Goal: Task Accomplishment & Management: Use online tool/utility

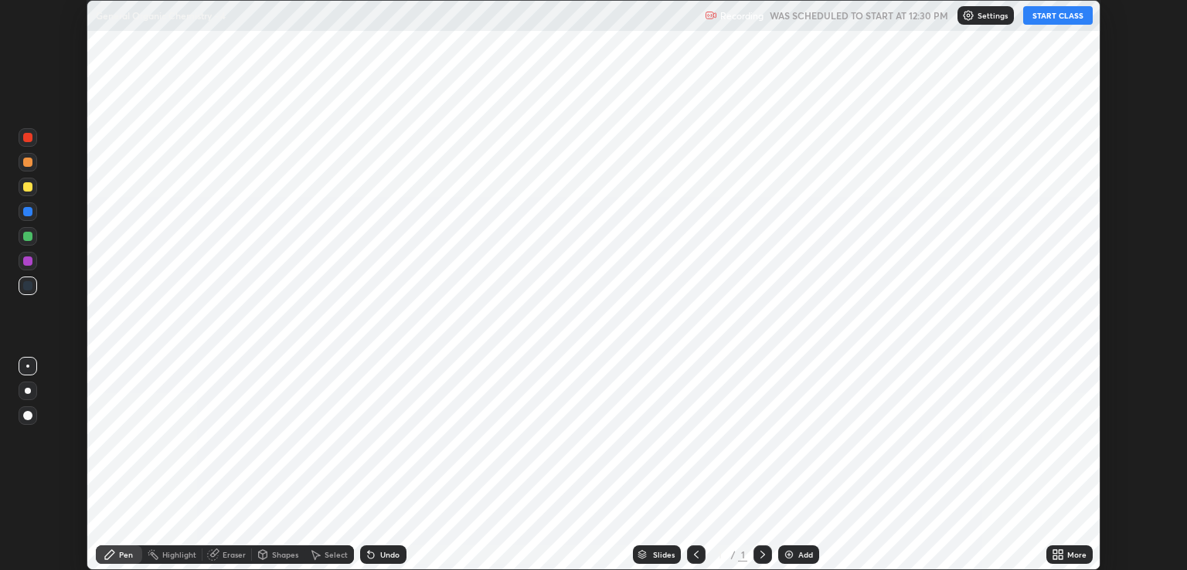
scroll to position [570, 1186]
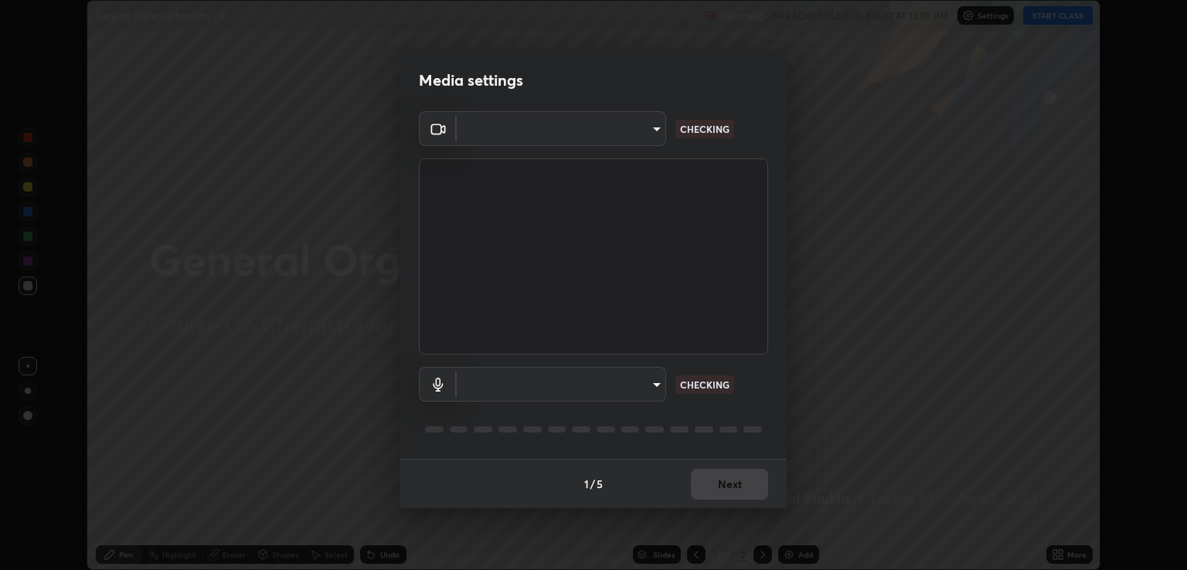
type input "ecbdbd44a66272db987f9f12271ef5319a85e28cdf2a8e5dd884bc8ad31297da"
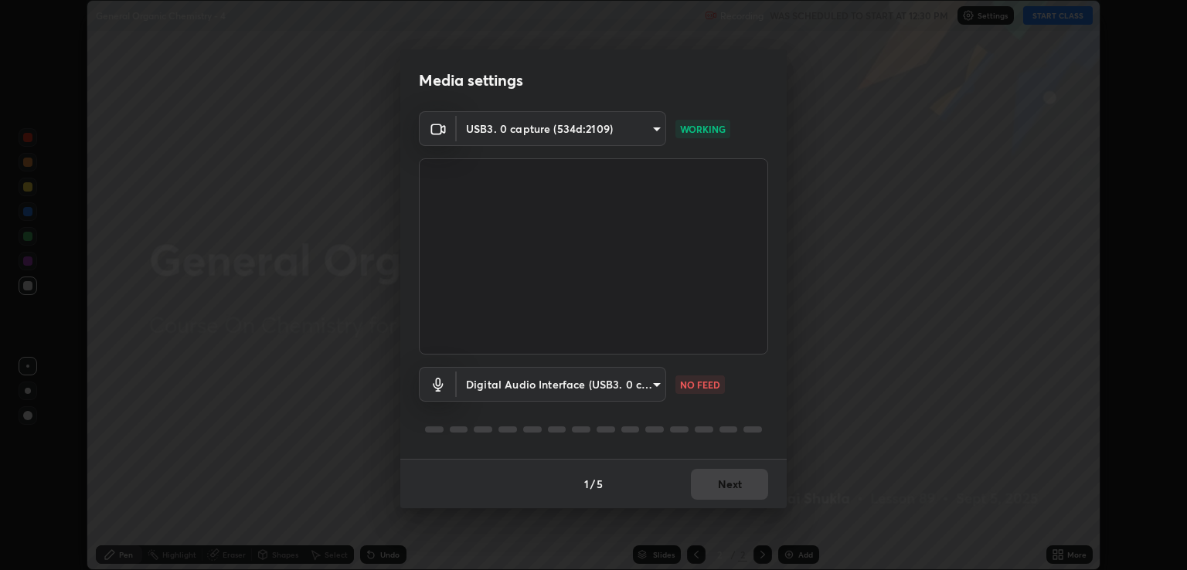
click at [652, 380] on body "Erase all General Organic Chemistry - 4 Recording WAS SCHEDULED TO START AT 12:…" at bounding box center [593, 285] width 1187 height 570
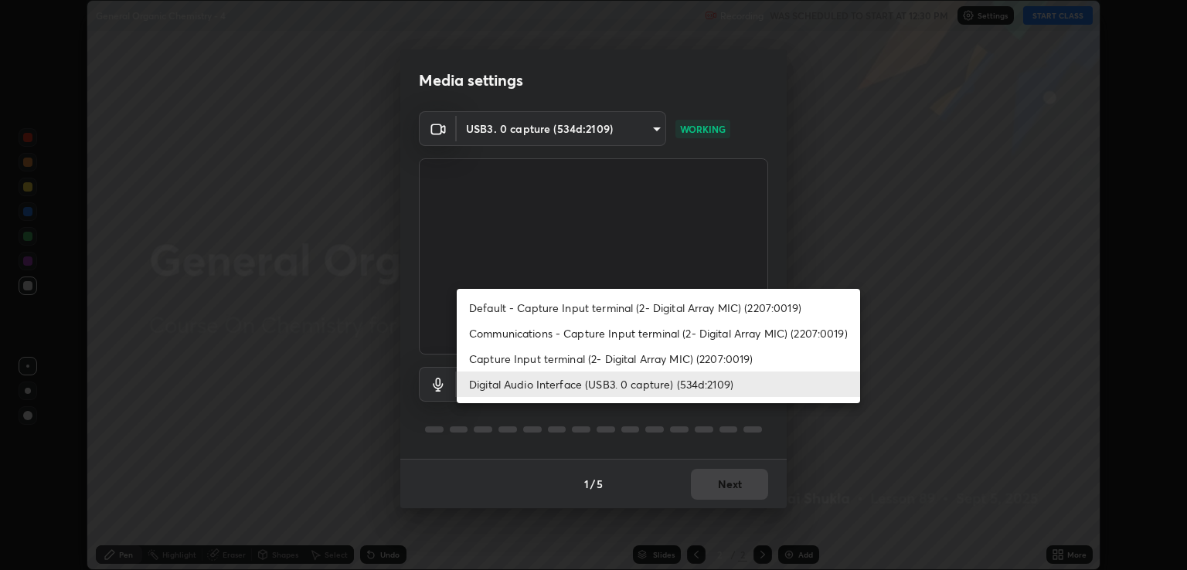
click at [523, 328] on li "Communications - Capture Input terminal (2- Digital Array MIC) (2207:0019)" at bounding box center [658, 333] width 403 height 25
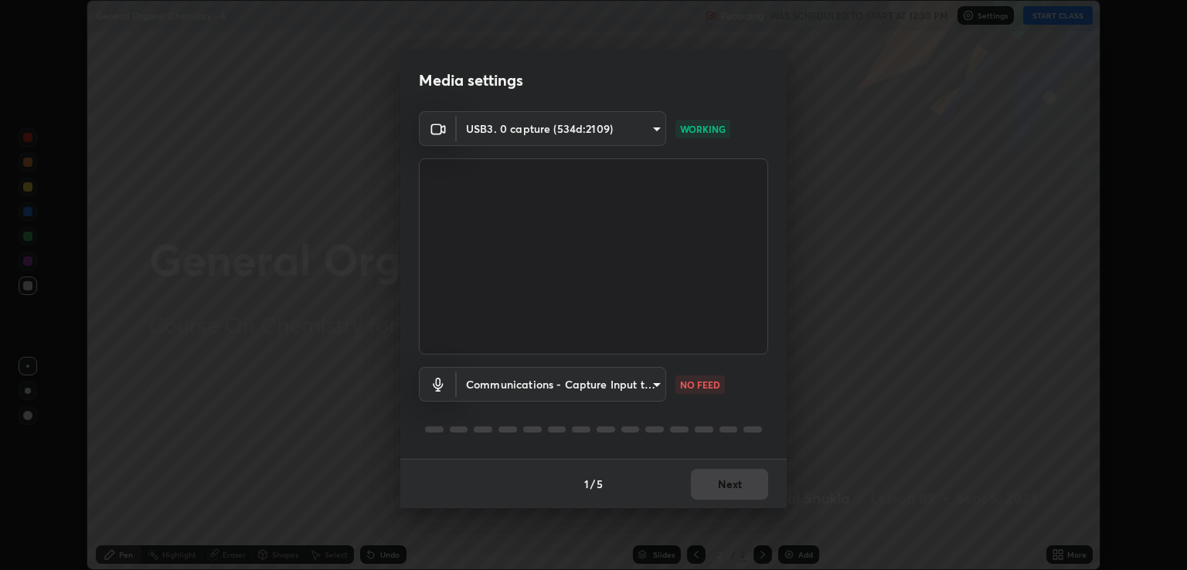
click at [657, 383] on body "Erase all General Organic Chemistry - 4 Recording WAS SCHEDULED TO START AT 12:…" at bounding box center [593, 285] width 1187 height 570
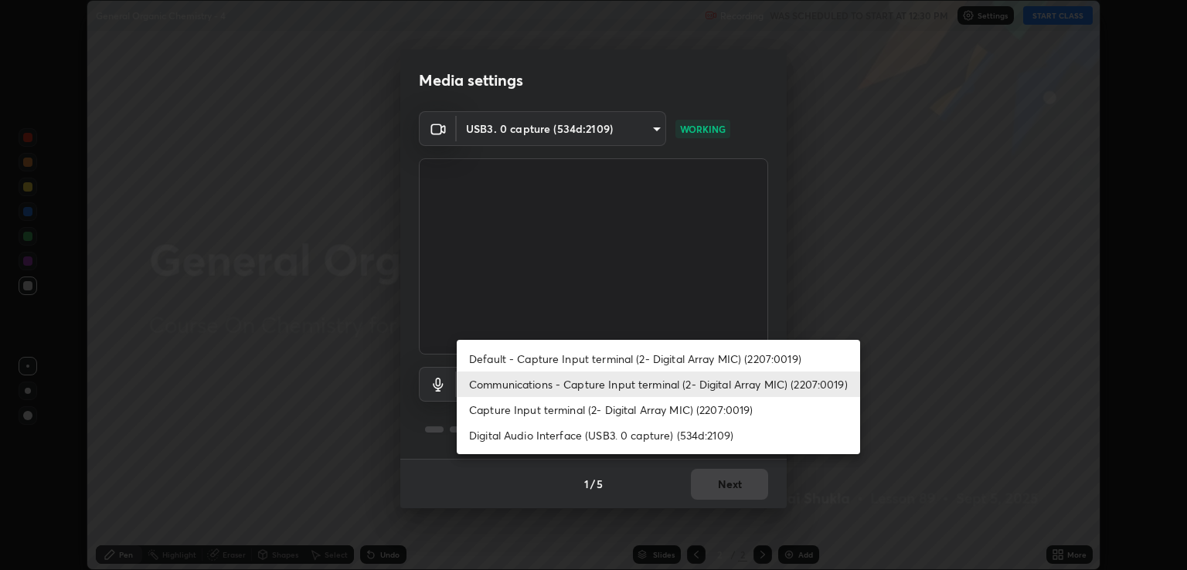
click at [528, 436] on li "Digital Audio Interface (USB3. 0 capture) (534d:2109)" at bounding box center [658, 435] width 403 height 25
type input "641fb1797ef8f9550b7f0158b383ff89036df526a4b0c4fe678c68e459c52791"
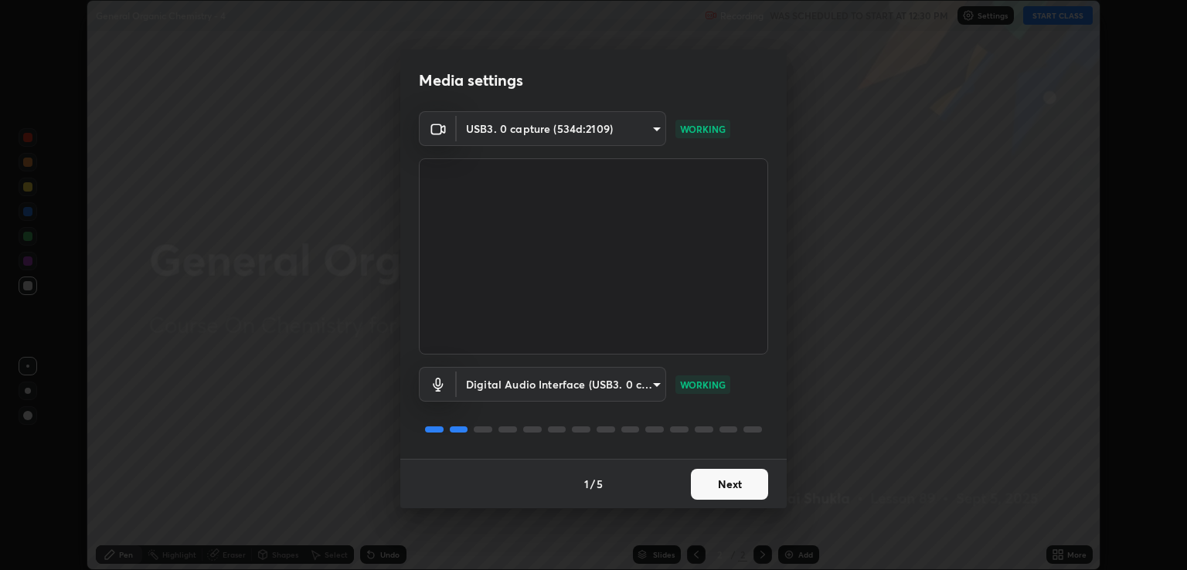
click at [715, 483] on button "Next" at bounding box center [729, 484] width 77 height 31
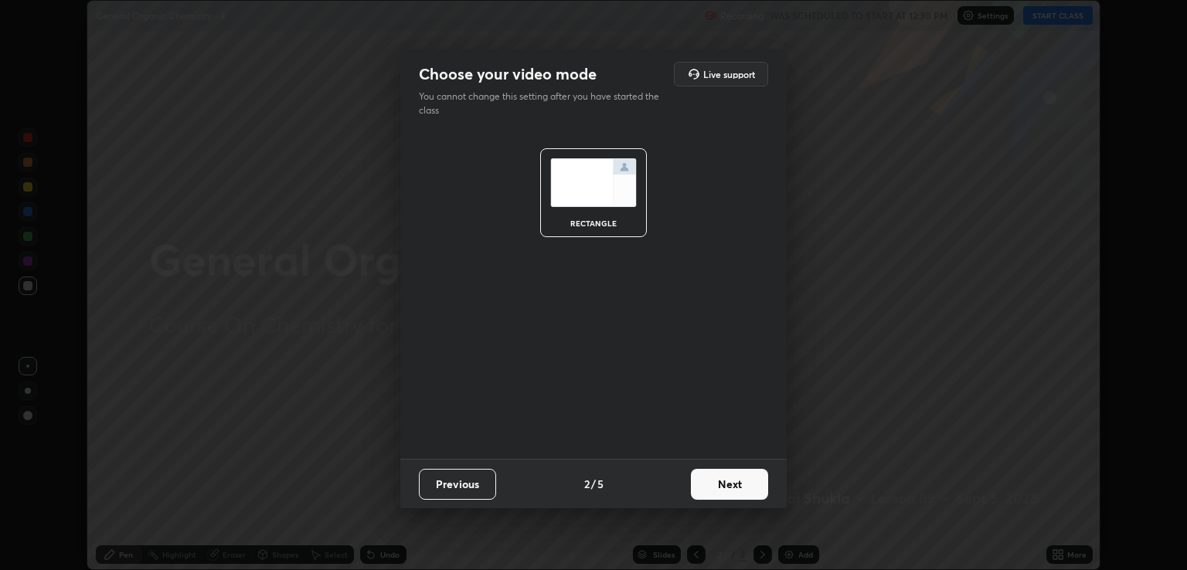
click at [732, 486] on button "Next" at bounding box center [729, 484] width 77 height 31
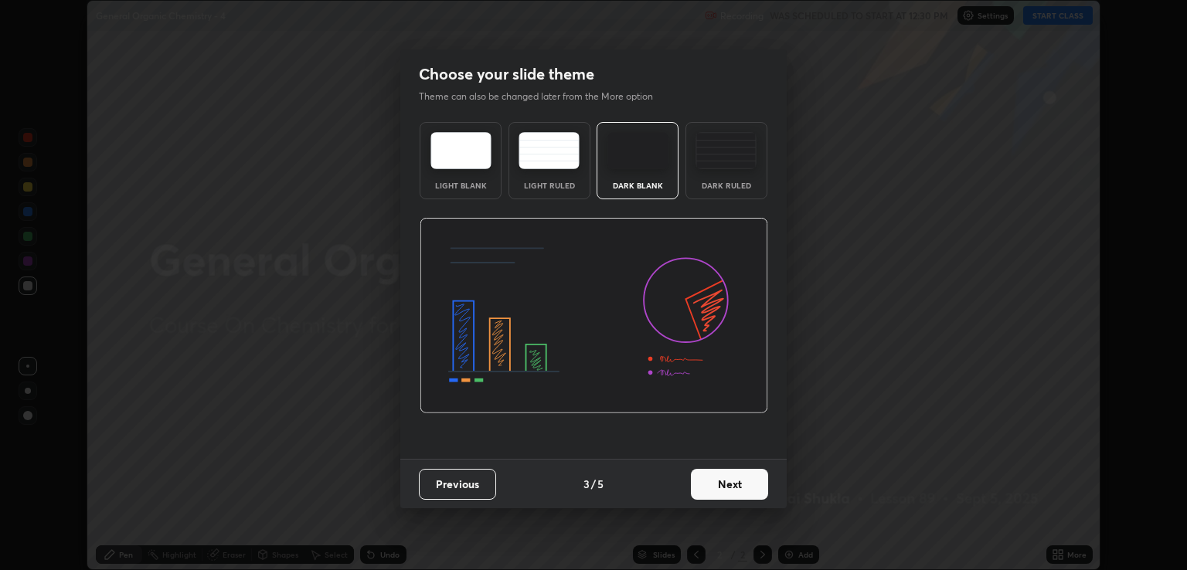
click at [751, 487] on button "Next" at bounding box center [729, 484] width 77 height 31
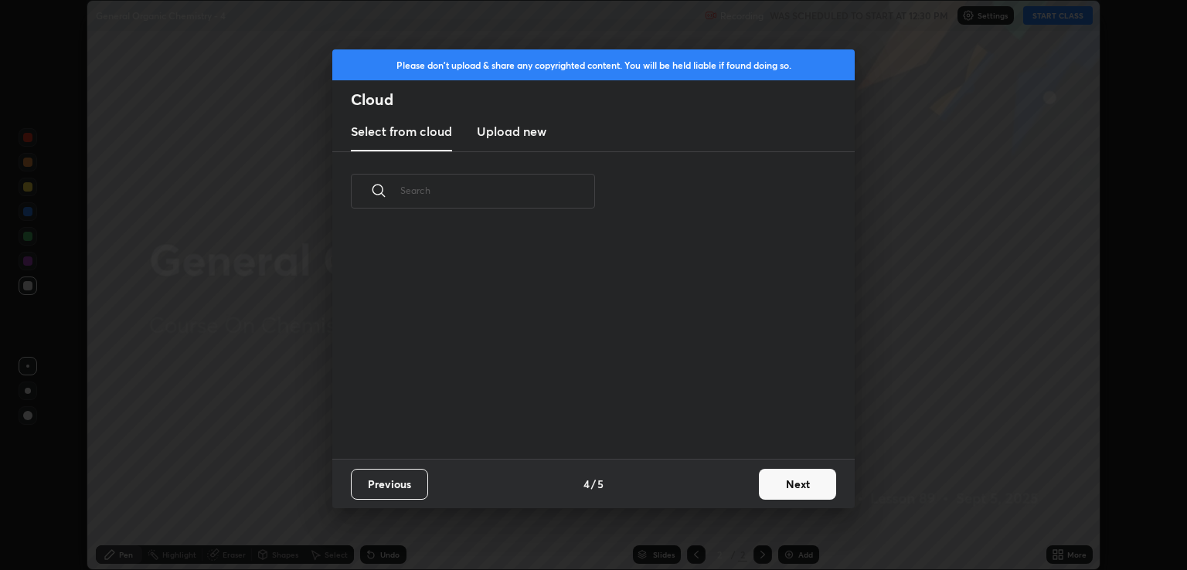
click at [787, 484] on button "Next" at bounding box center [797, 484] width 77 height 31
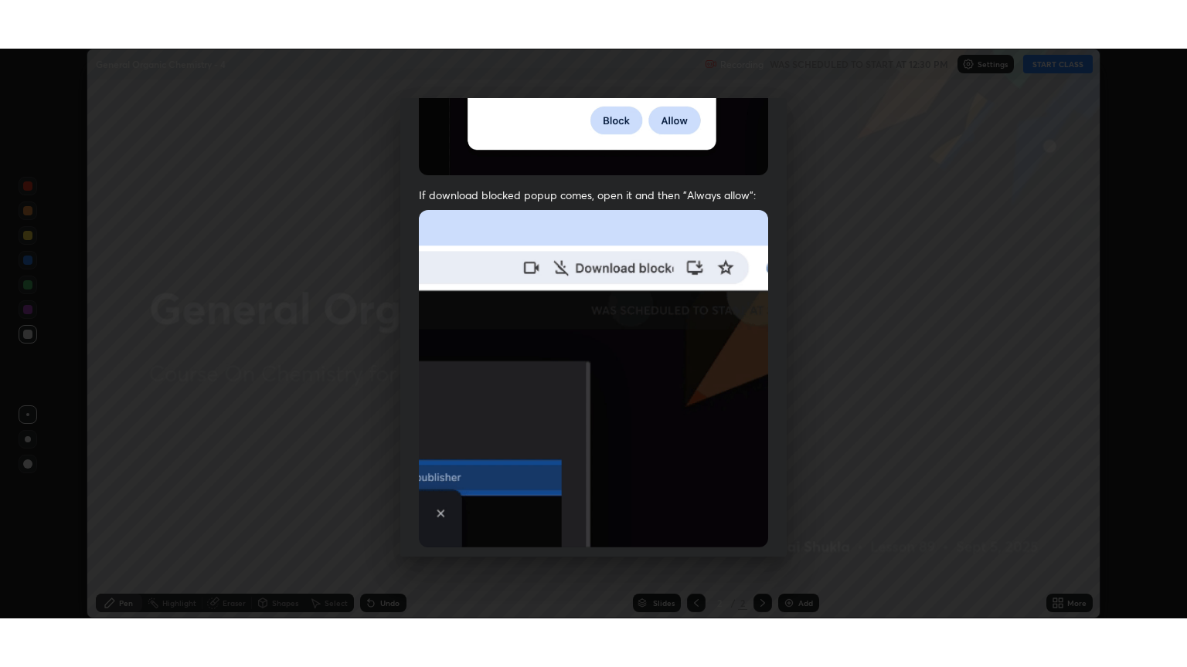
scroll to position [313, 0]
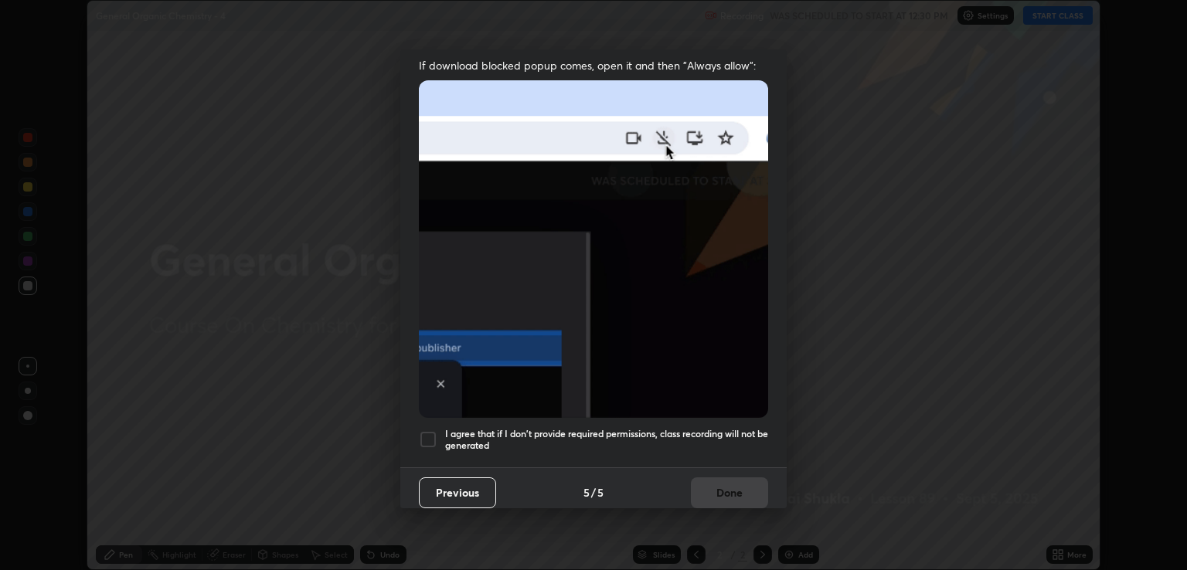
click at [433, 433] on div at bounding box center [428, 439] width 19 height 19
click at [715, 490] on button "Done" at bounding box center [729, 492] width 77 height 31
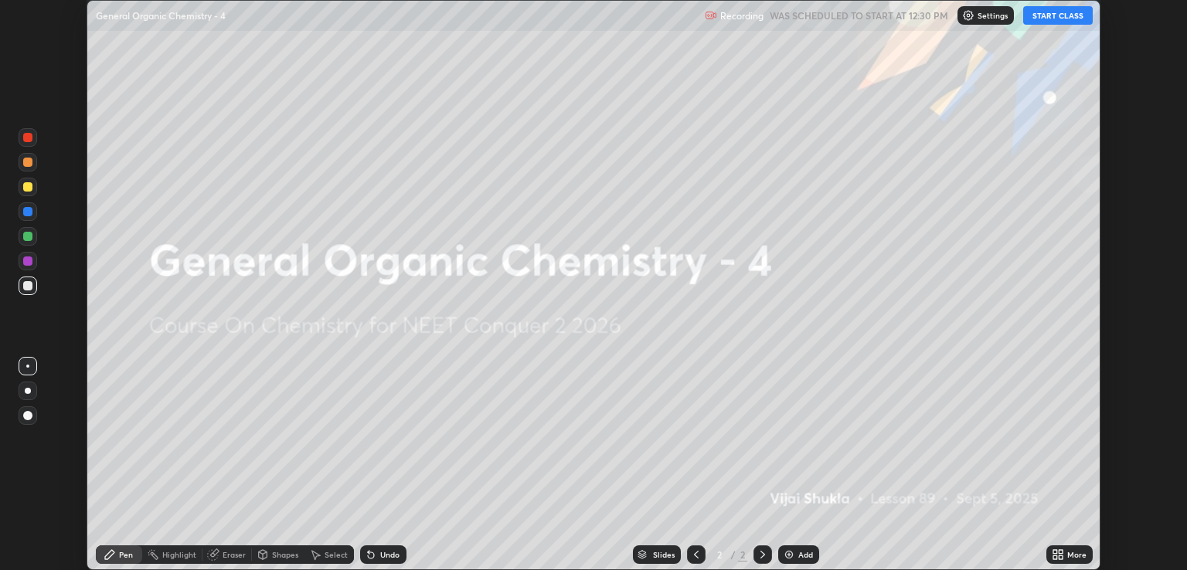
click at [1054, 552] on icon at bounding box center [1055, 552] width 4 height 4
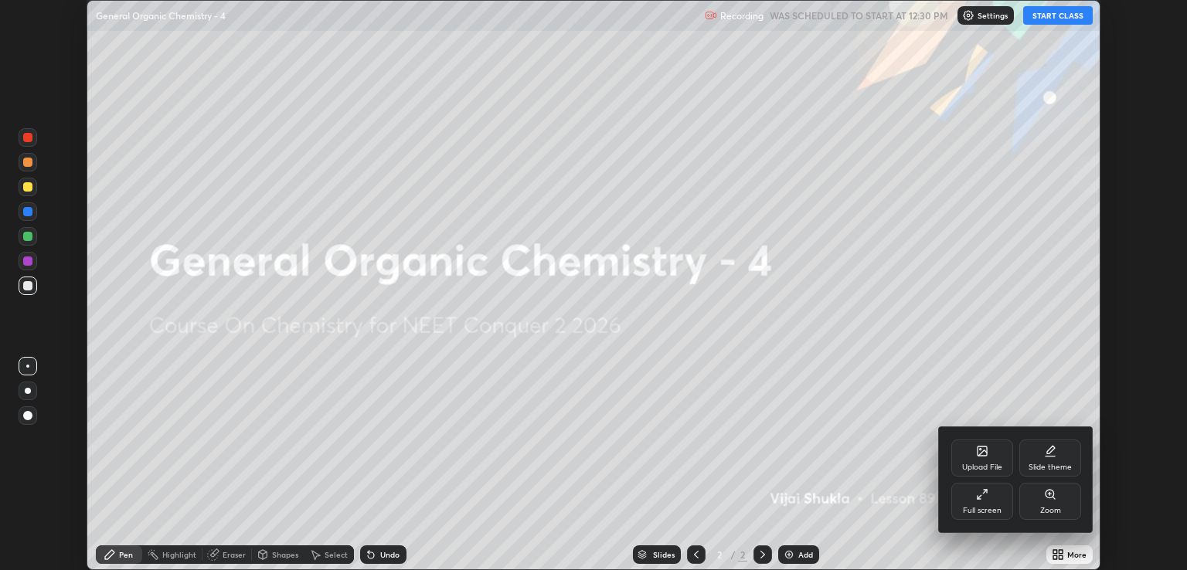
click at [966, 505] on div "Full screen" at bounding box center [982, 501] width 62 height 37
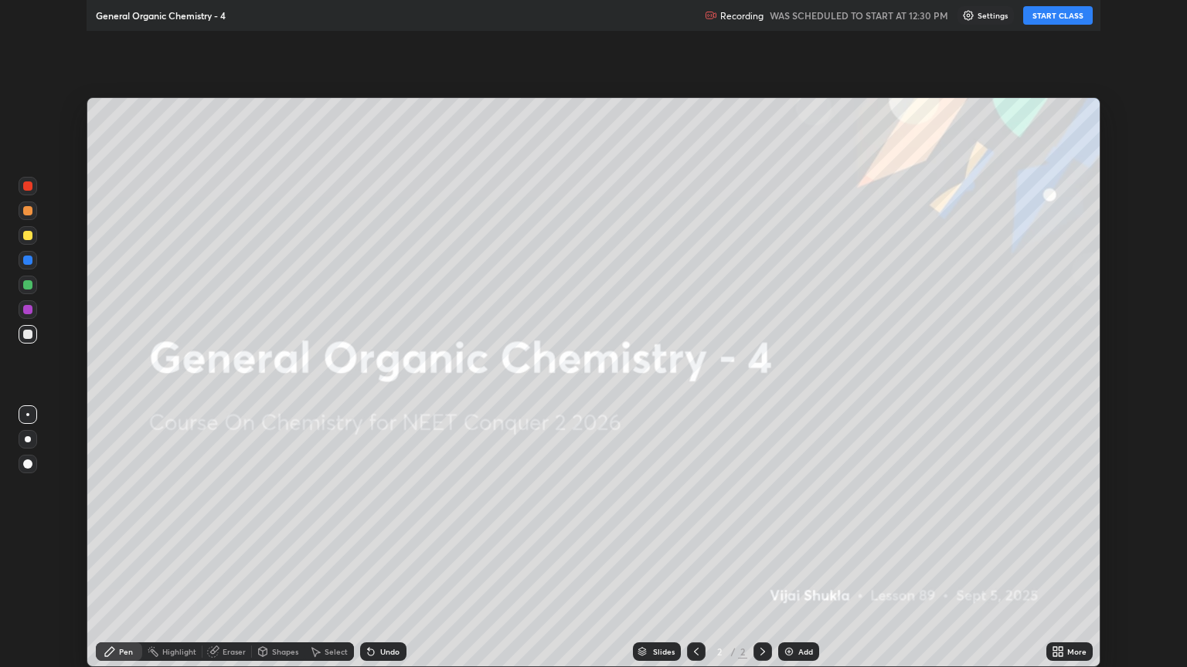
scroll to position [667, 1187]
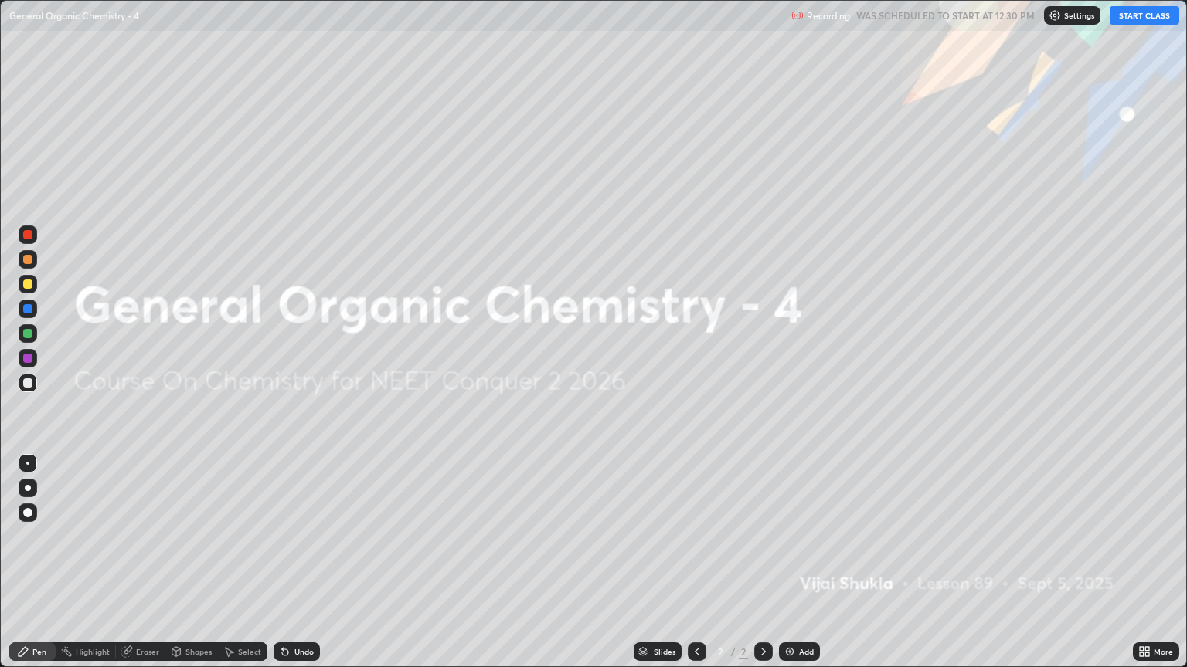
click at [1132, 10] on button "START CLASS" at bounding box center [1144, 15] width 70 height 19
click at [801, 569] on div "Add" at bounding box center [806, 652] width 15 height 8
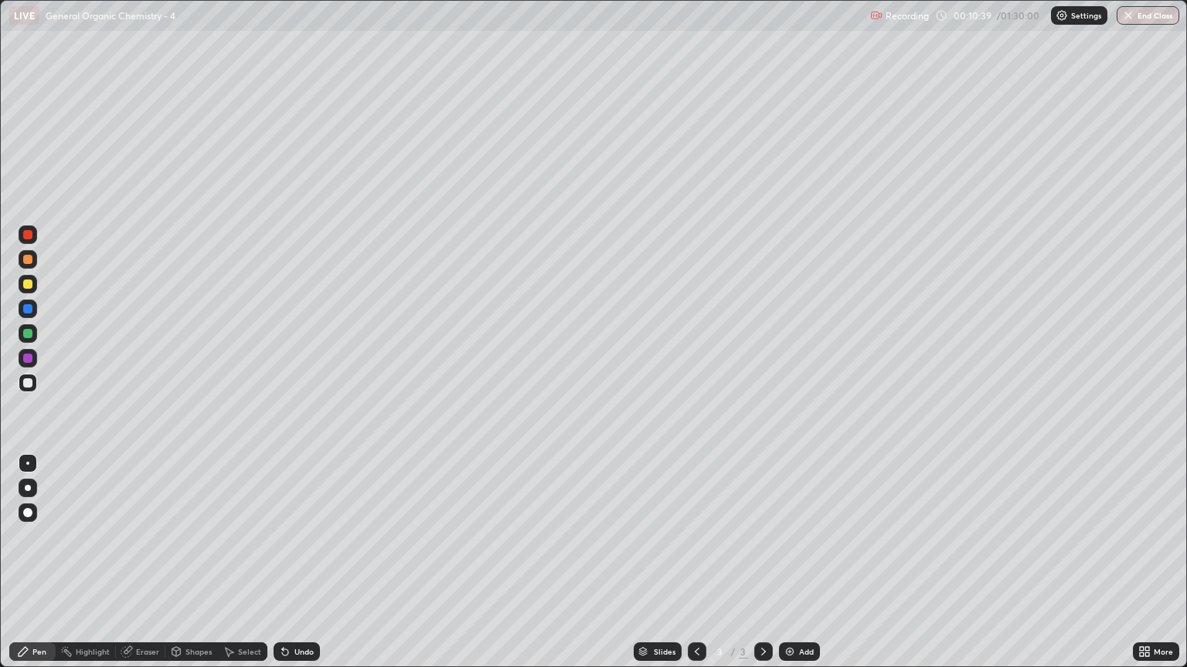
click at [33, 389] on div at bounding box center [28, 383] width 19 height 19
click at [28, 260] on div at bounding box center [27, 259] width 9 height 9
click at [22, 489] on div at bounding box center [28, 488] width 19 height 19
click at [31, 387] on div at bounding box center [27, 383] width 9 height 9
click at [141, 569] on div "Eraser" at bounding box center [147, 652] width 23 height 8
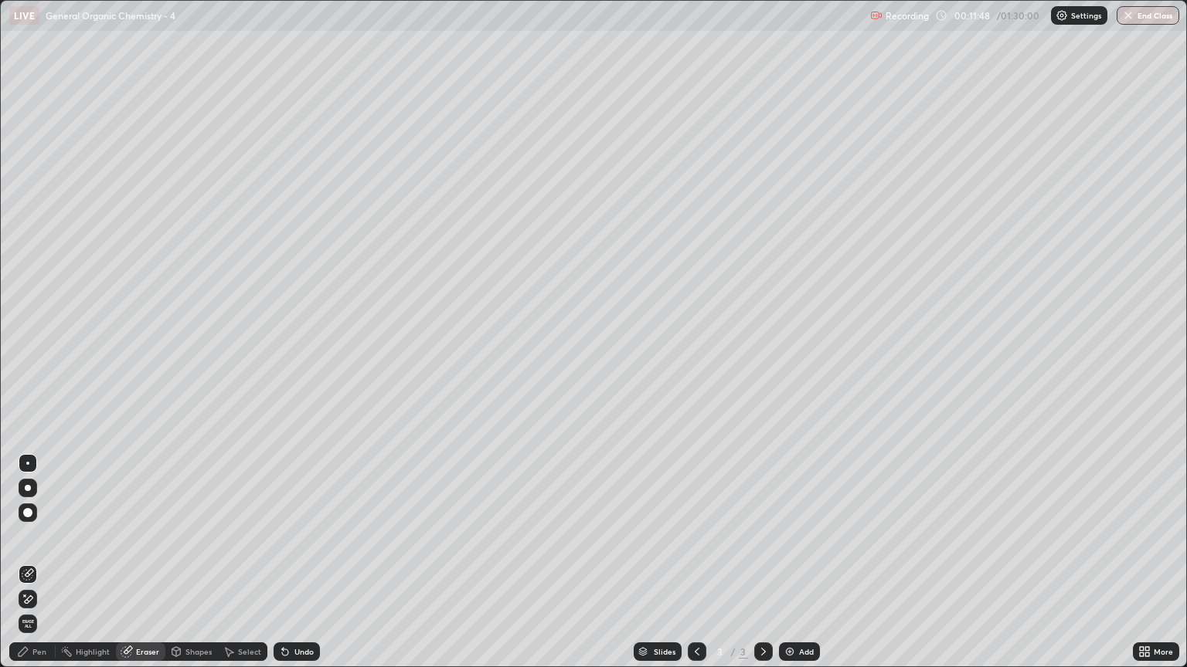
click at [39, 569] on div "Pen" at bounding box center [32, 652] width 46 height 19
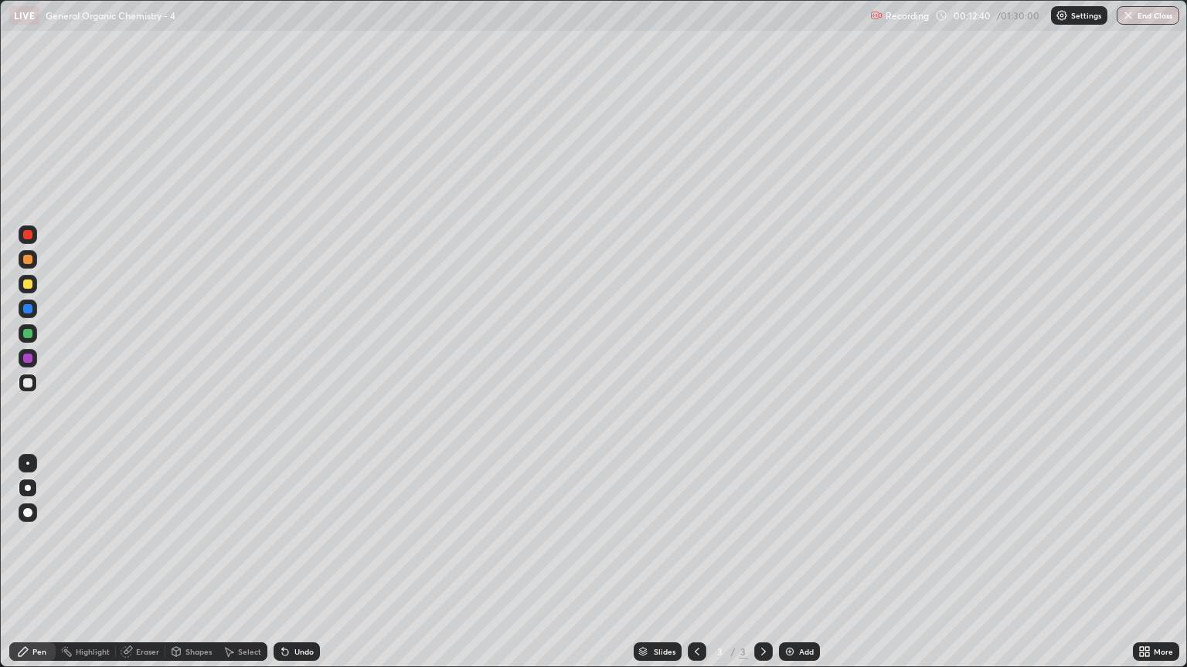
click at [31, 263] on div at bounding box center [27, 259] width 9 height 9
click at [26, 383] on div at bounding box center [27, 383] width 9 height 9
click at [32, 266] on div at bounding box center [28, 259] width 19 height 19
click at [144, 569] on div "Eraser" at bounding box center [147, 652] width 23 height 8
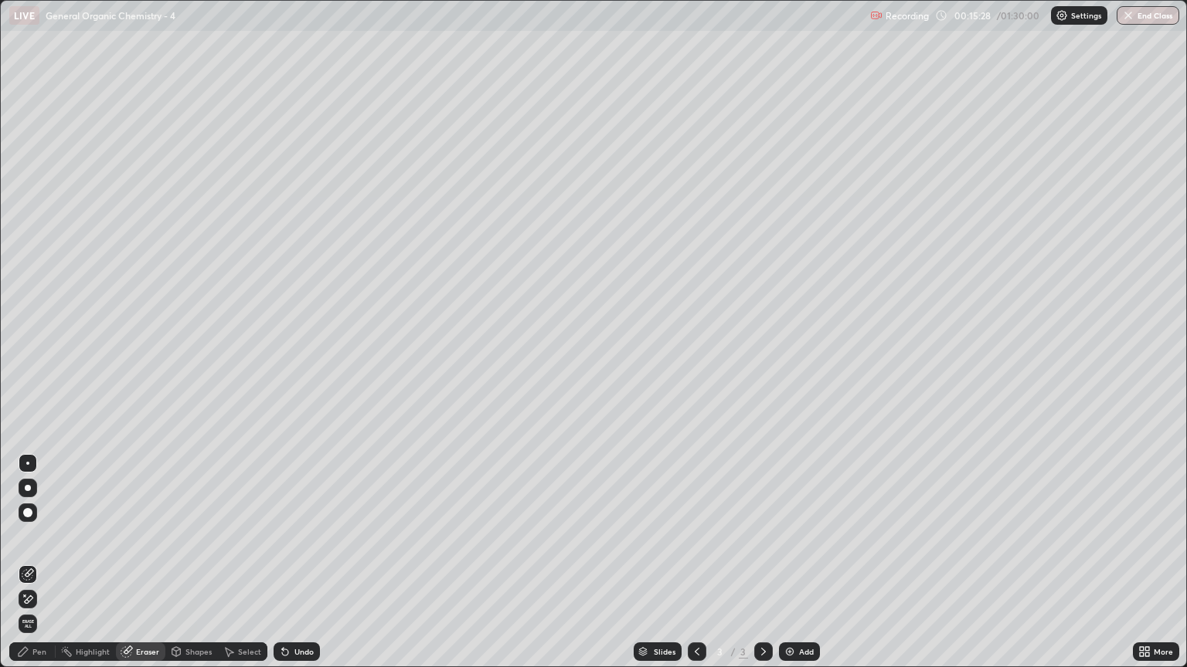
click at [39, 569] on div "Pen" at bounding box center [39, 652] width 14 height 8
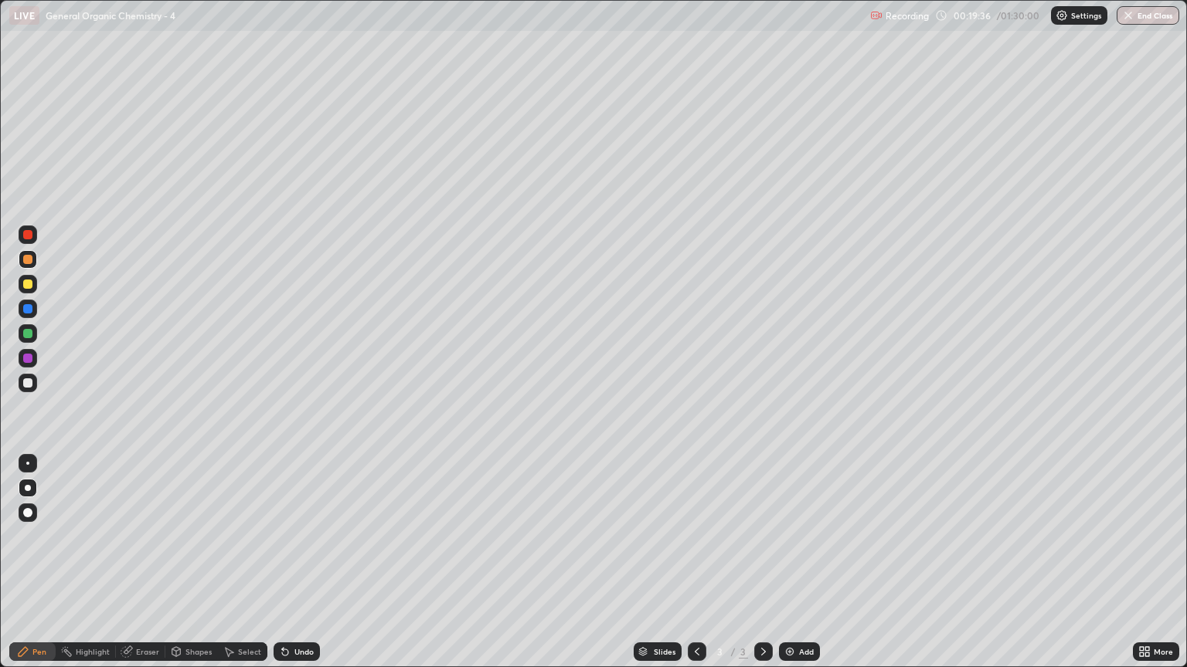
click at [791, 569] on img at bounding box center [789, 652] width 12 height 12
click at [23, 383] on div at bounding box center [27, 383] width 9 height 9
click at [143, 569] on div "Eraser" at bounding box center [147, 652] width 23 height 8
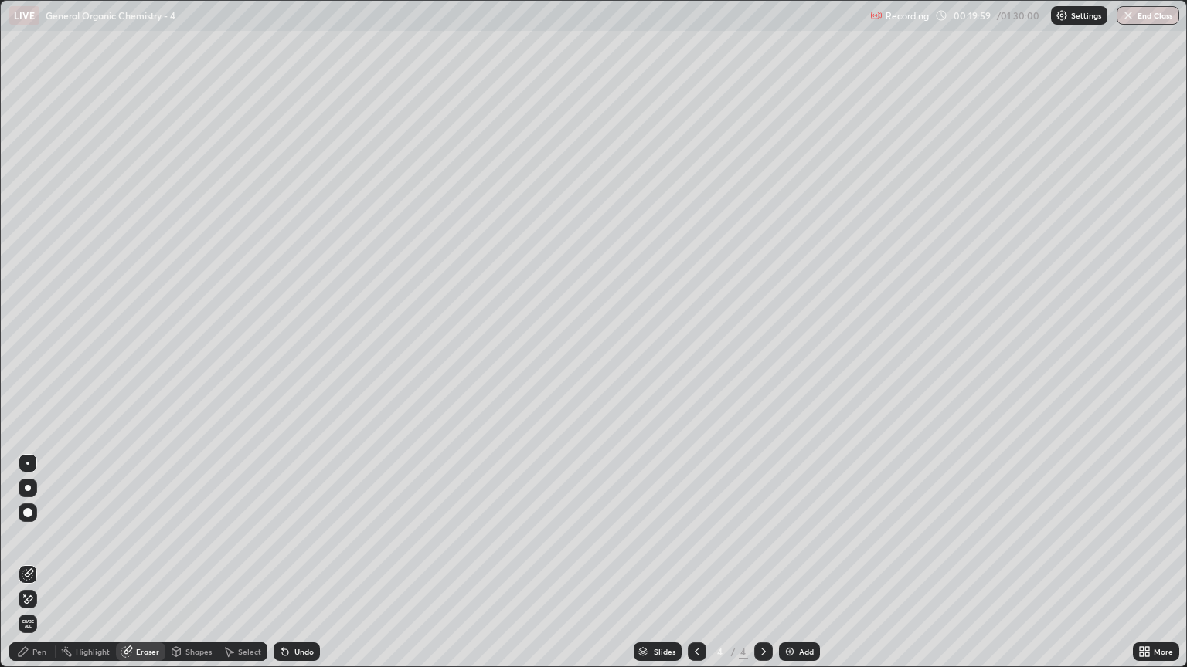
click at [35, 569] on div "Pen" at bounding box center [39, 652] width 14 height 8
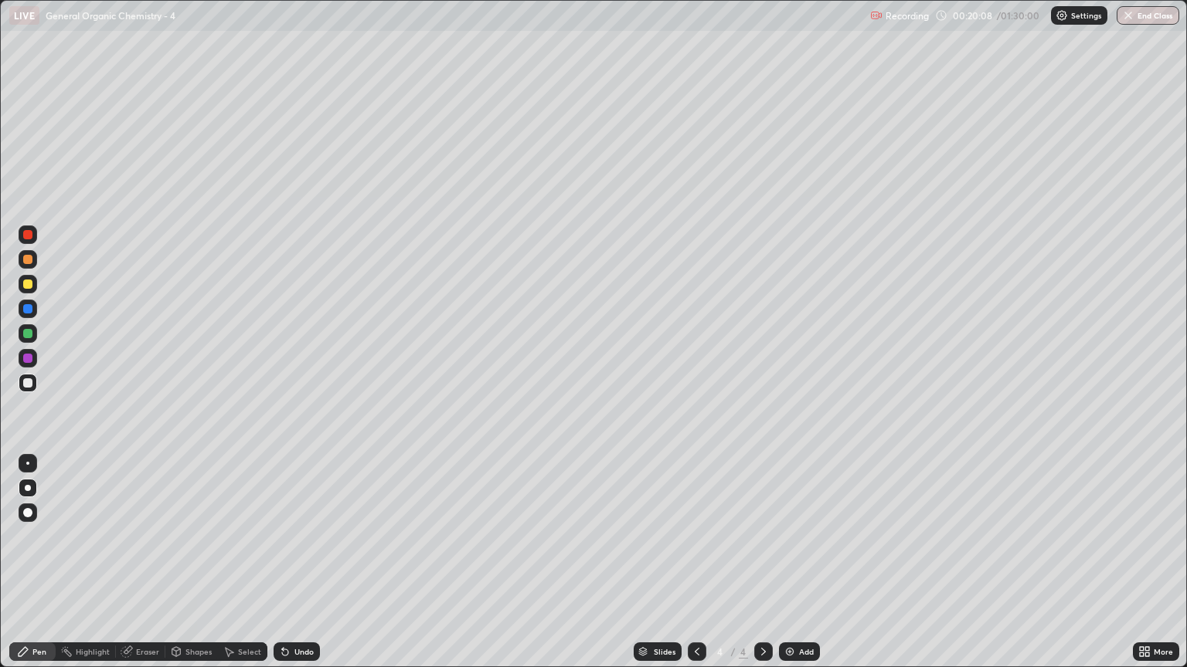
click at [31, 263] on div at bounding box center [27, 259] width 9 height 9
click at [28, 383] on div at bounding box center [27, 383] width 9 height 9
click at [141, 569] on div "Eraser" at bounding box center [147, 652] width 23 height 8
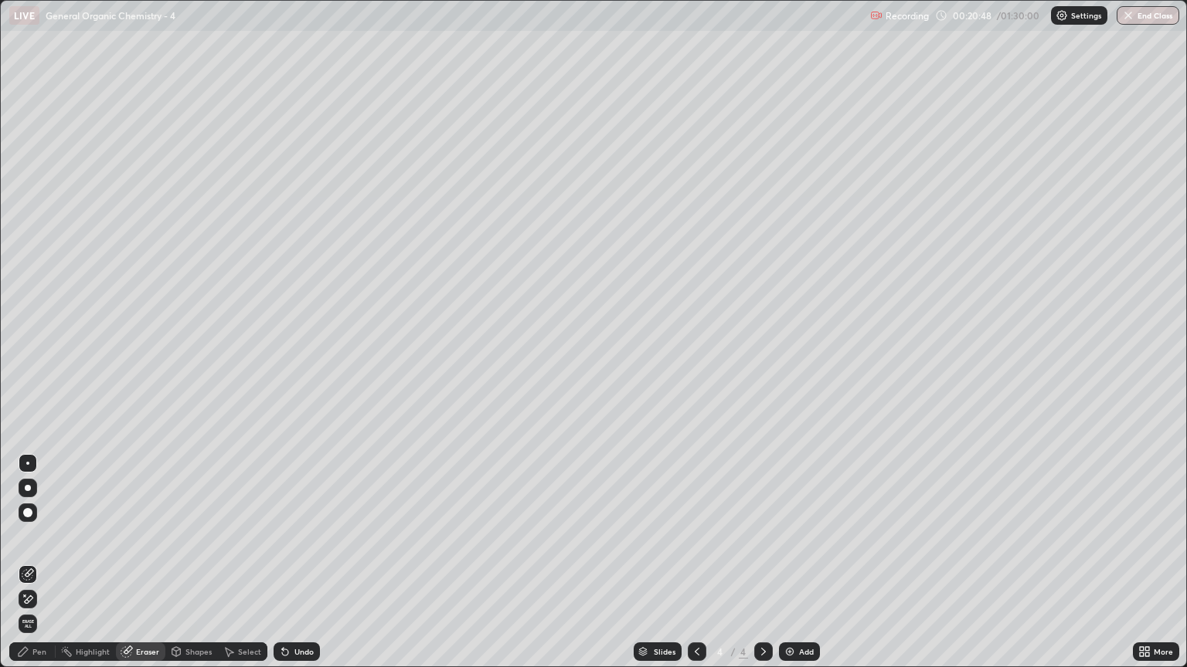
click at [42, 569] on div "Pen" at bounding box center [32, 652] width 46 height 19
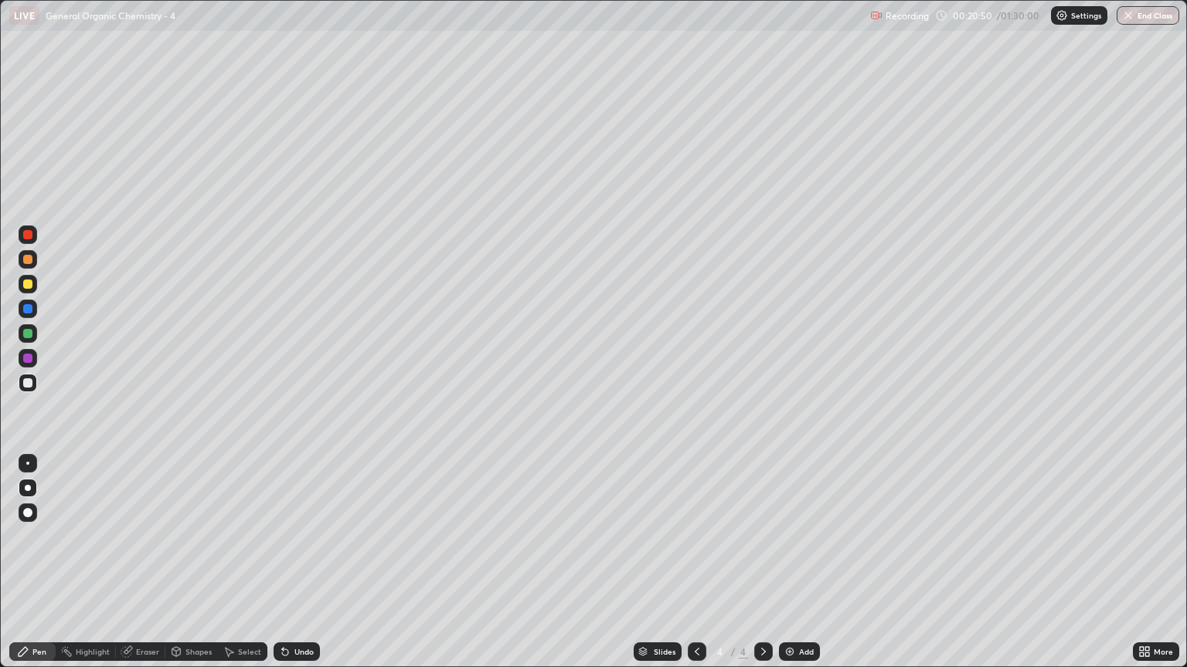
click at [25, 387] on div at bounding box center [27, 383] width 9 height 9
click at [141, 569] on div "Eraser" at bounding box center [147, 652] width 23 height 8
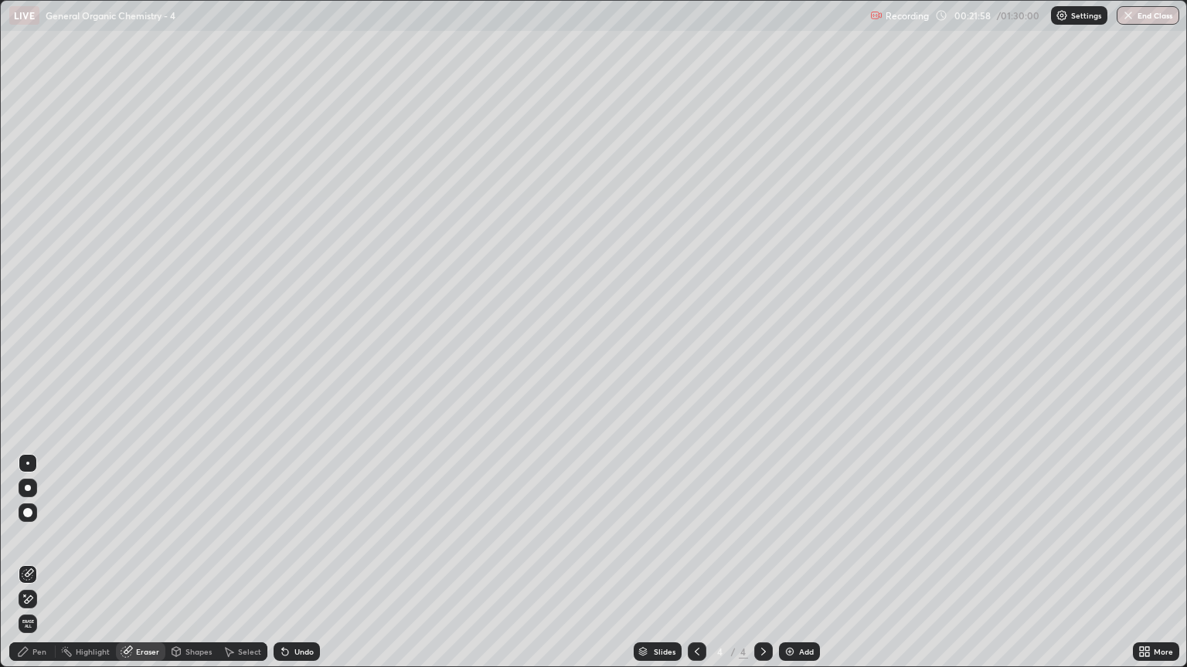
click at [42, 569] on div "Pen" at bounding box center [39, 652] width 14 height 8
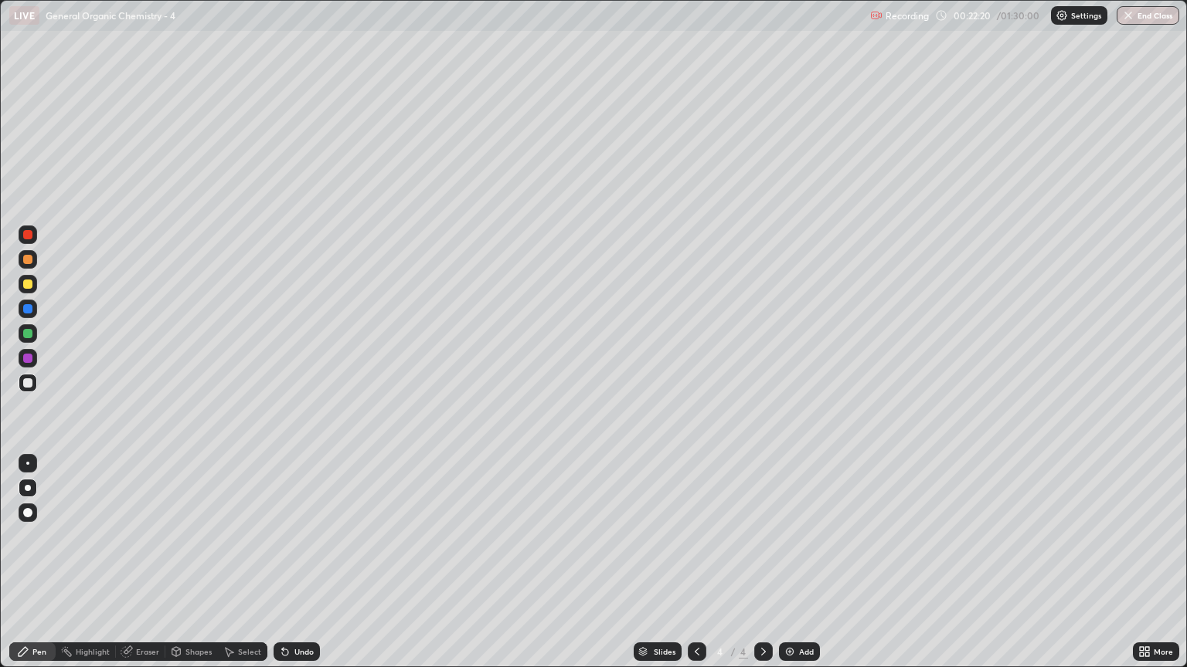
click at [32, 260] on div at bounding box center [27, 259] width 9 height 9
click at [28, 383] on div at bounding box center [27, 383] width 9 height 9
click at [786, 569] on img at bounding box center [789, 652] width 12 height 12
click at [30, 383] on div at bounding box center [27, 383] width 9 height 9
click at [26, 263] on div at bounding box center [27, 259] width 9 height 9
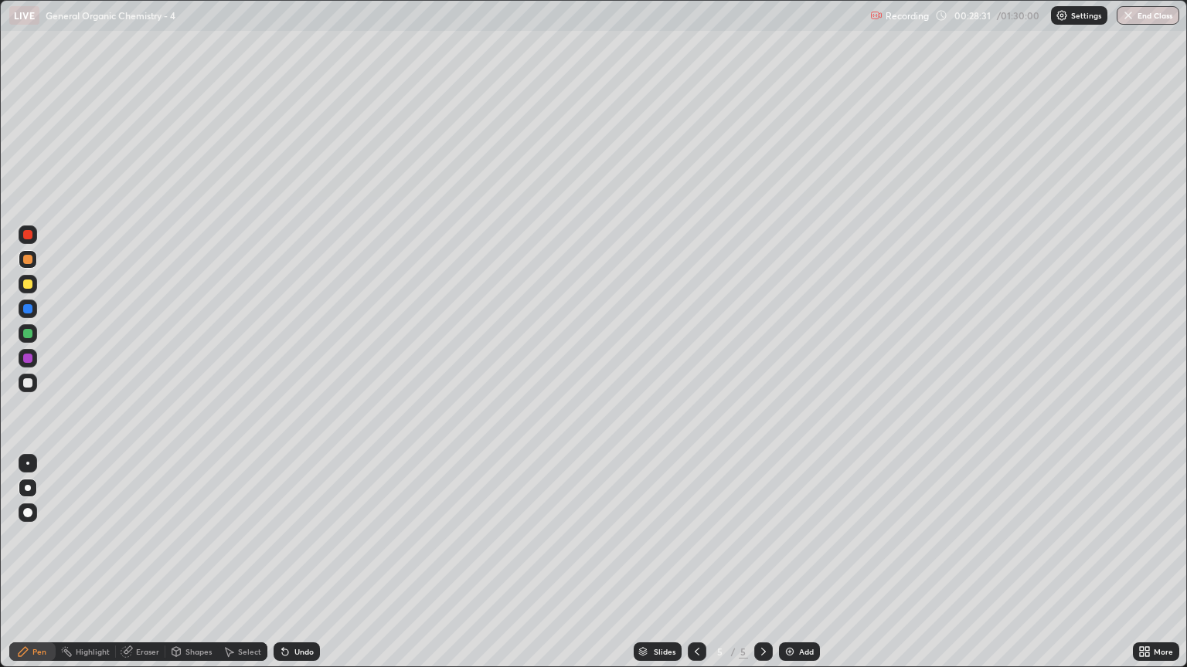
click at [799, 569] on div "Add" at bounding box center [806, 652] width 15 height 8
click at [692, 569] on icon at bounding box center [697, 652] width 12 height 12
click at [762, 569] on icon at bounding box center [763, 652] width 12 height 12
click at [31, 377] on div at bounding box center [28, 383] width 19 height 19
click at [31, 263] on div at bounding box center [27, 259] width 9 height 9
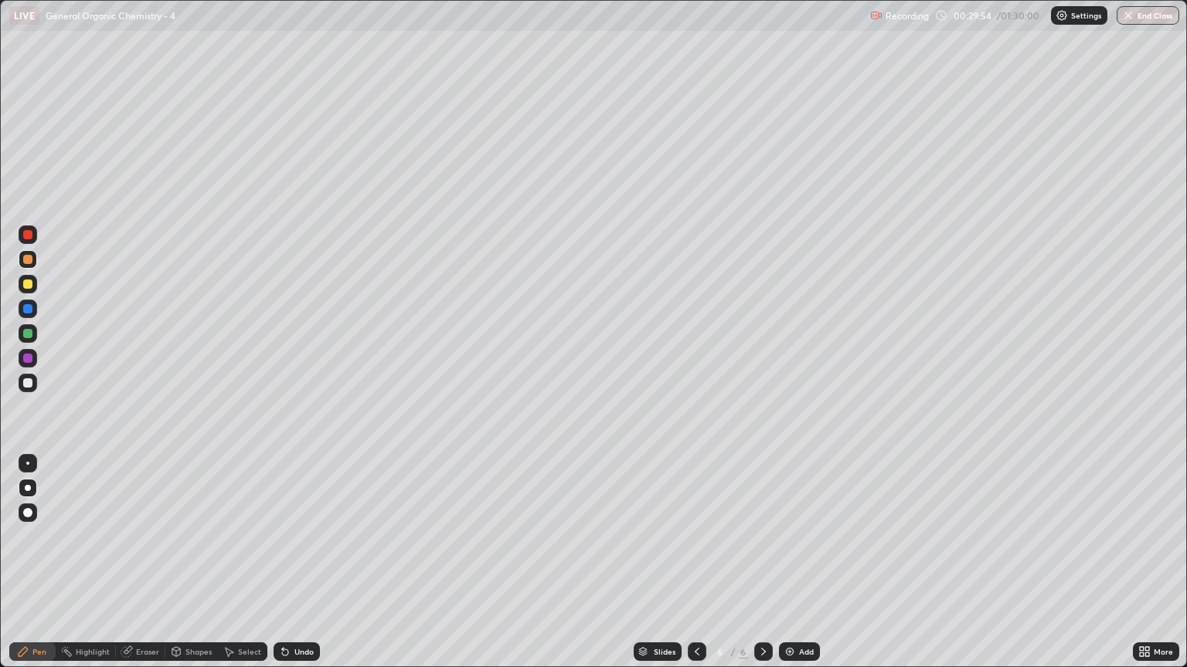
click at [12, 391] on div "Erase all" at bounding box center [27, 334] width 37 height 606
click at [34, 383] on div at bounding box center [28, 383] width 19 height 19
click at [35, 260] on div at bounding box center [28, 259] width 19 height 19
click at [28, 389] on div at bounding box center [28, 383] width 19 height 19
click at [799, 569] on div "Add" at bounding box center [806, 652] width 15 height 8
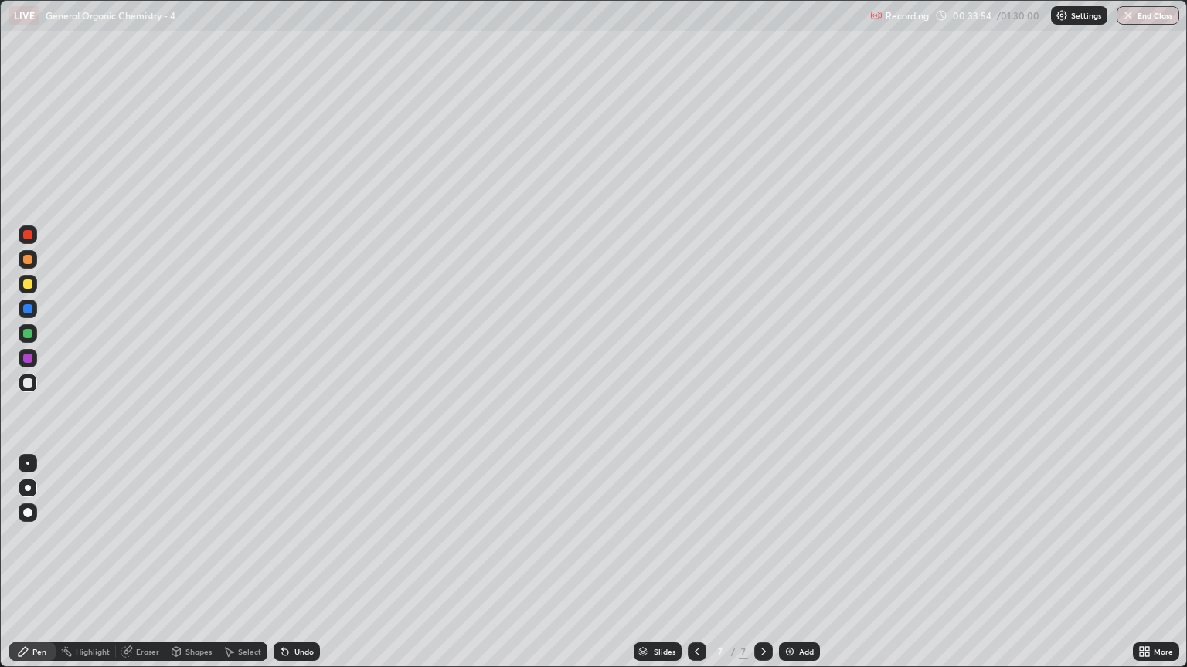
click at [28, 387] on div at bounding box center [27, 383] width 9 height 9
click at [29, 267] on div at bounding box center [28, 259] width 19 height 19
click at [29, 380] on div at bounding box center [27, 383] width 9 height 9
click at [31, 263] on div at bounding box center [27, 259] width 9 height 9
click at [31, 385] on div at bounding box center [27, 383] width 9 height 9
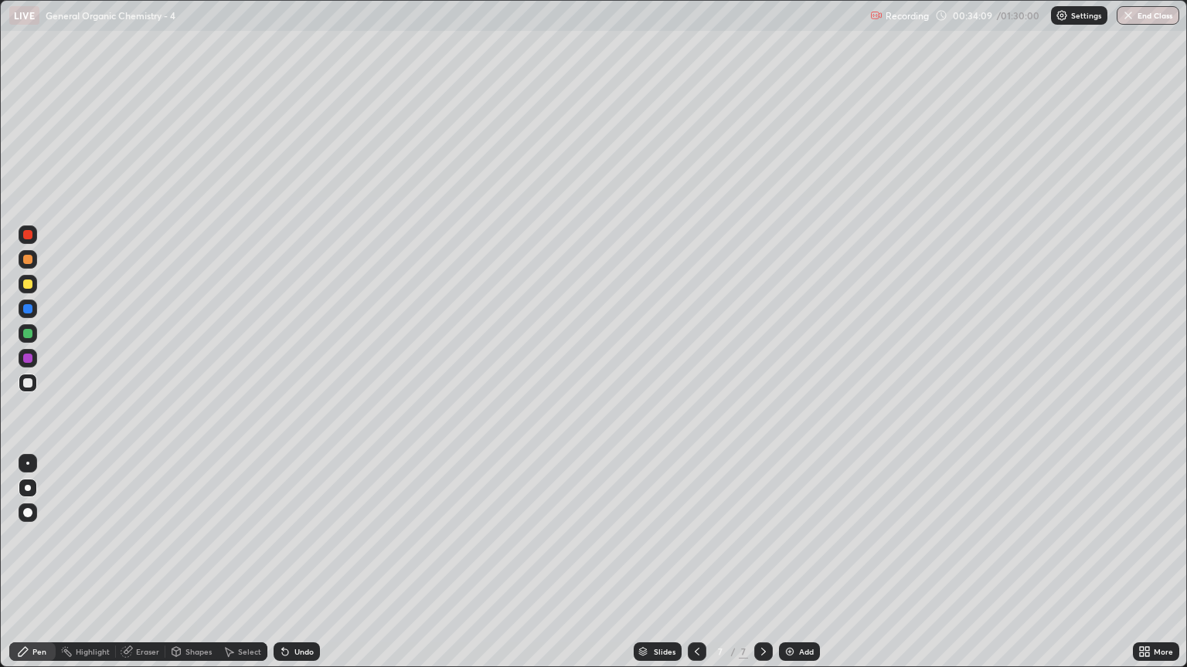
click at [25, 383] on div at bounding box center [27, 383] width 9 height 9
click at [28, 284] on div at bounding box center [27, 284] width 9 height 9
click at [30, 382] on div at bounding box center [27, 383] width 9 height 9
click at [29, 260] on div at bounding box center [27, 259] width 9 height 9
click at [28, 284] on div at bounding box center [27, 284] width 9 height 9
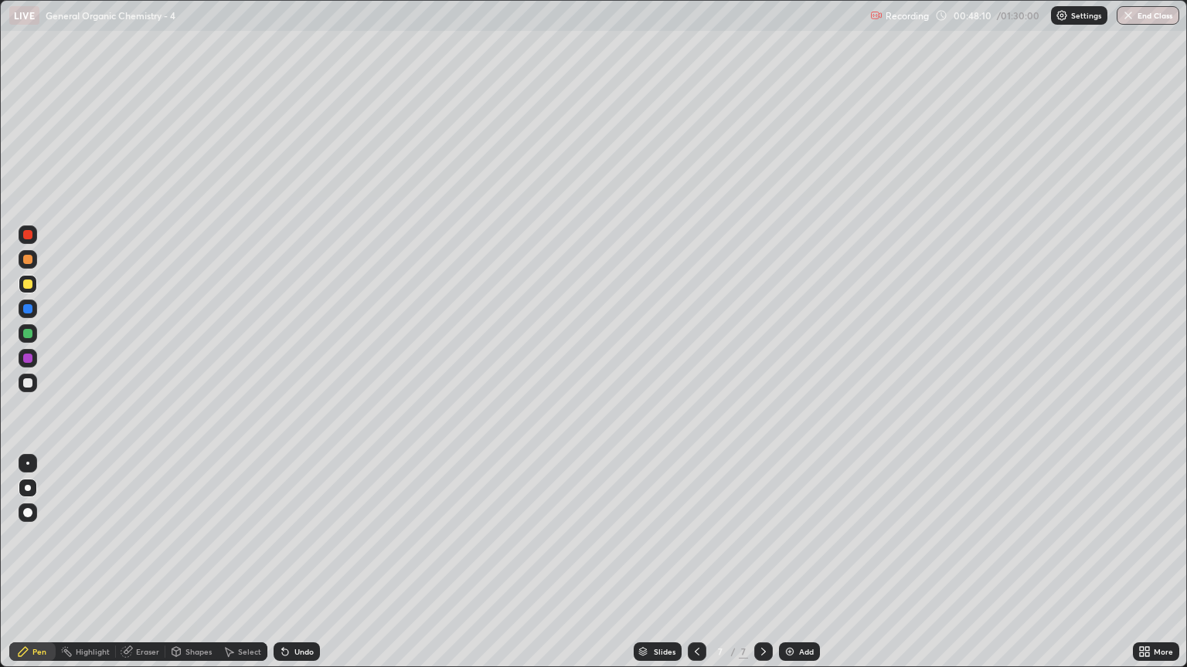
click at [29, 385] on div at bounding box center [27, 383] width 9 height 9
click at [28, 263] on div at bounding box center [27, 259] width 9 height 9
click at [28, 388] on div at bounding box center [28, 383] width 19 height 19
click at [31, 260] on div at bounding box center [27, 259] width 9 height 9
click at [24, 383] on div at bounding box center [27, 383] width 9 height 9
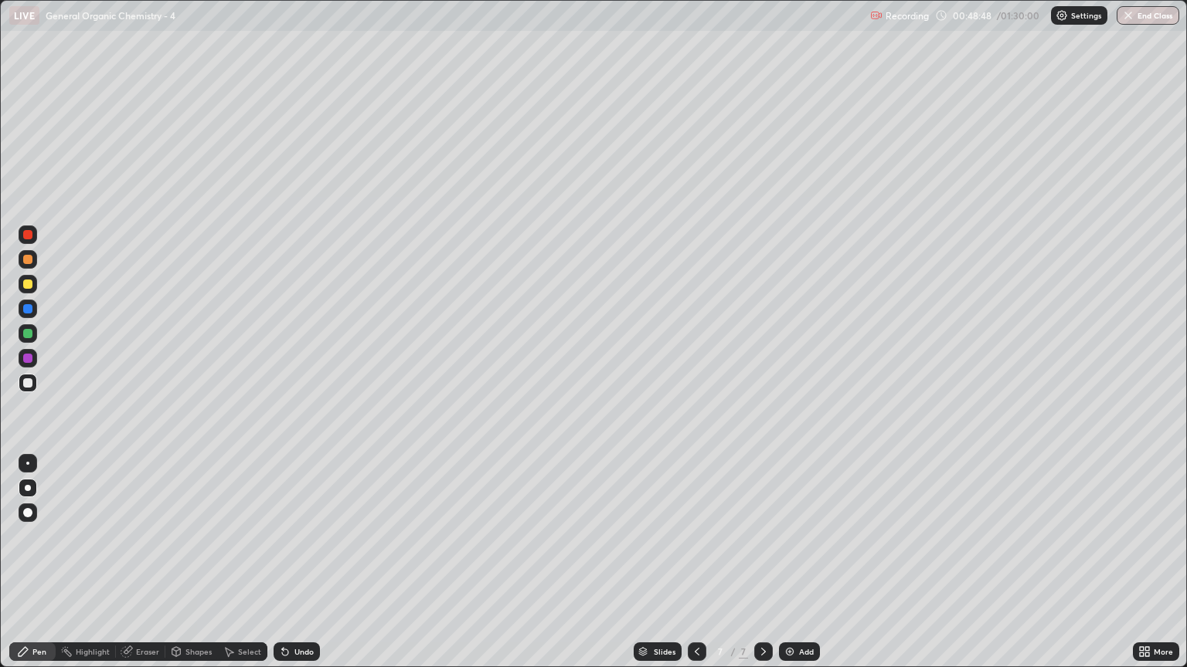
click at [29, 291] on div at bounding box center [28, 284] width 19 height 19
click at [25, 387] on div at bounding box center [27, 383] width 9 height 9
click at [25, 260] on div at bounding box center [27, 259] width 9 height 9
click at [23, 390] on div at bounding box center [28, 383] width 19 height 19
click at [136, 569] on div "Eraser" at bounding box center [147, 652] width 23 height 8
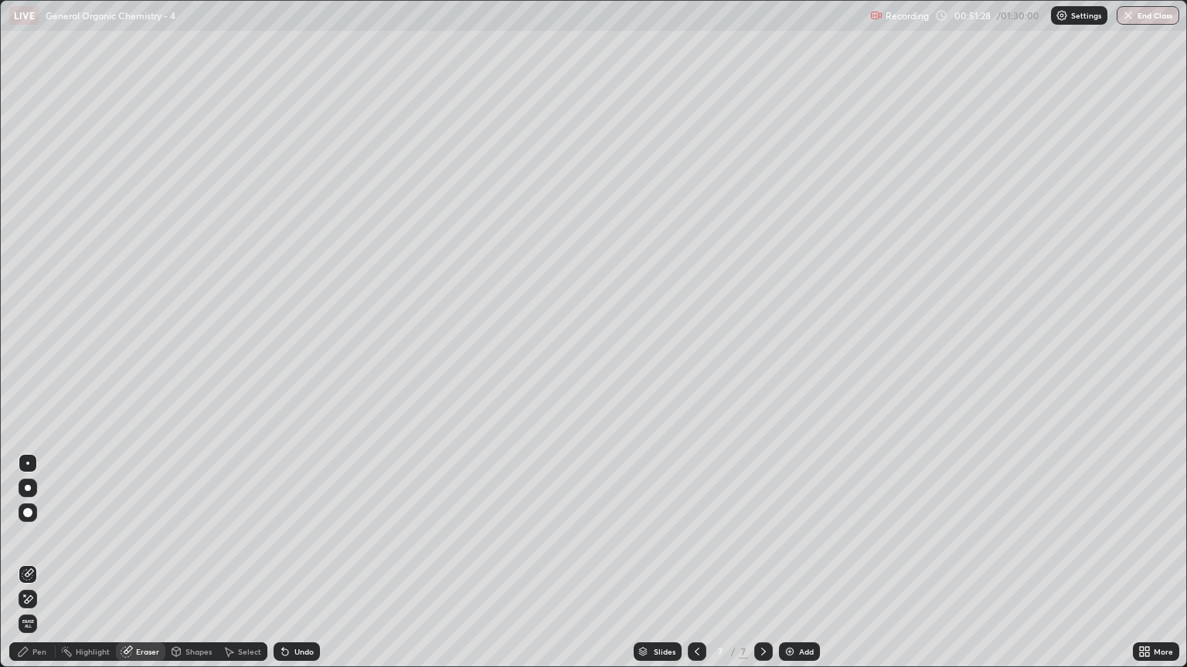
click at [42, 569] on div "Pen" at bounding box center [39, 652] width 14 height 8
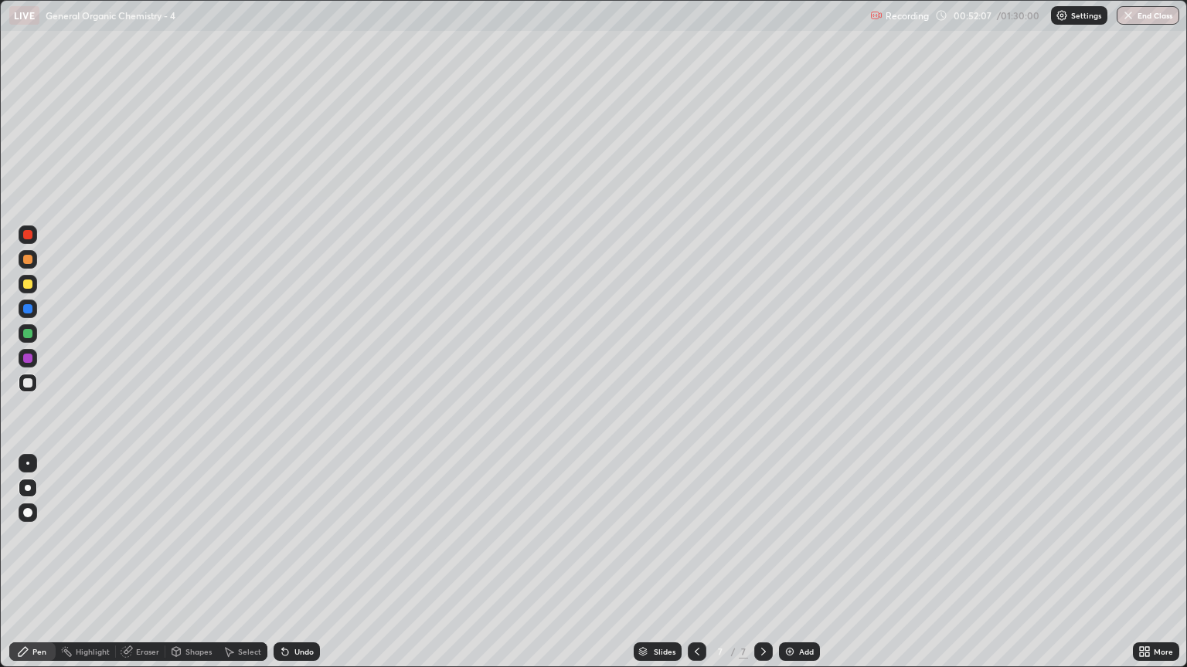
click at [151, 569] on div "Eraser" at bounding box center [140, 652] width 49 height 19
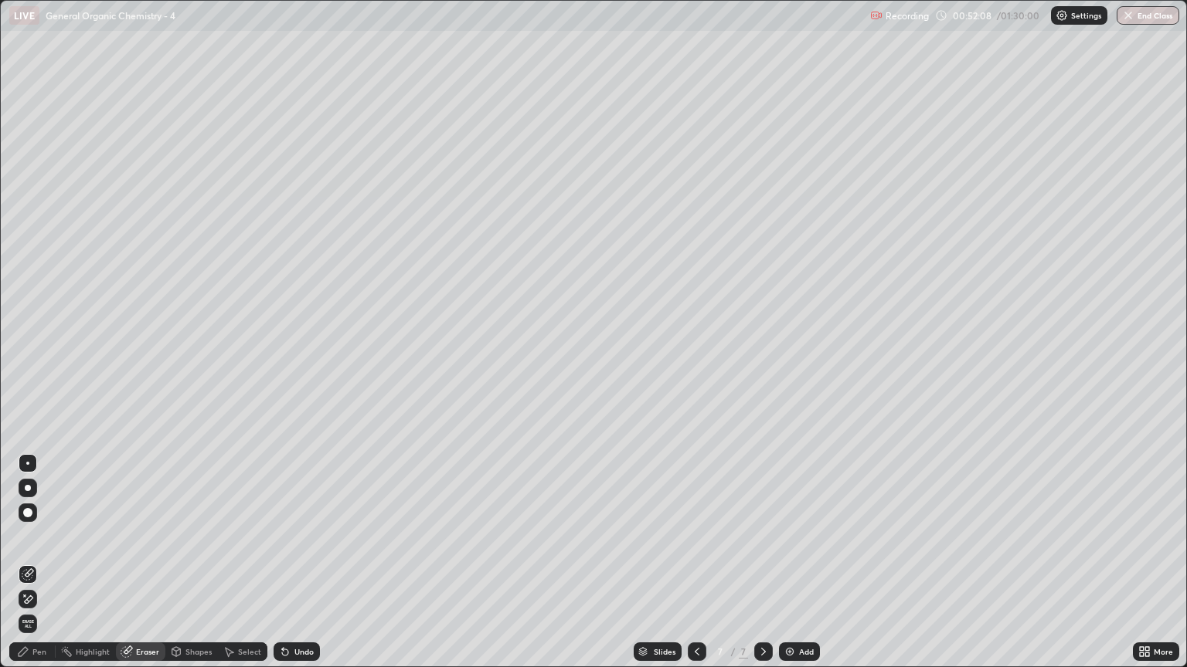
click at [36, 569] on div "Pen" at bounding box center [39, 652] width 14 height 8
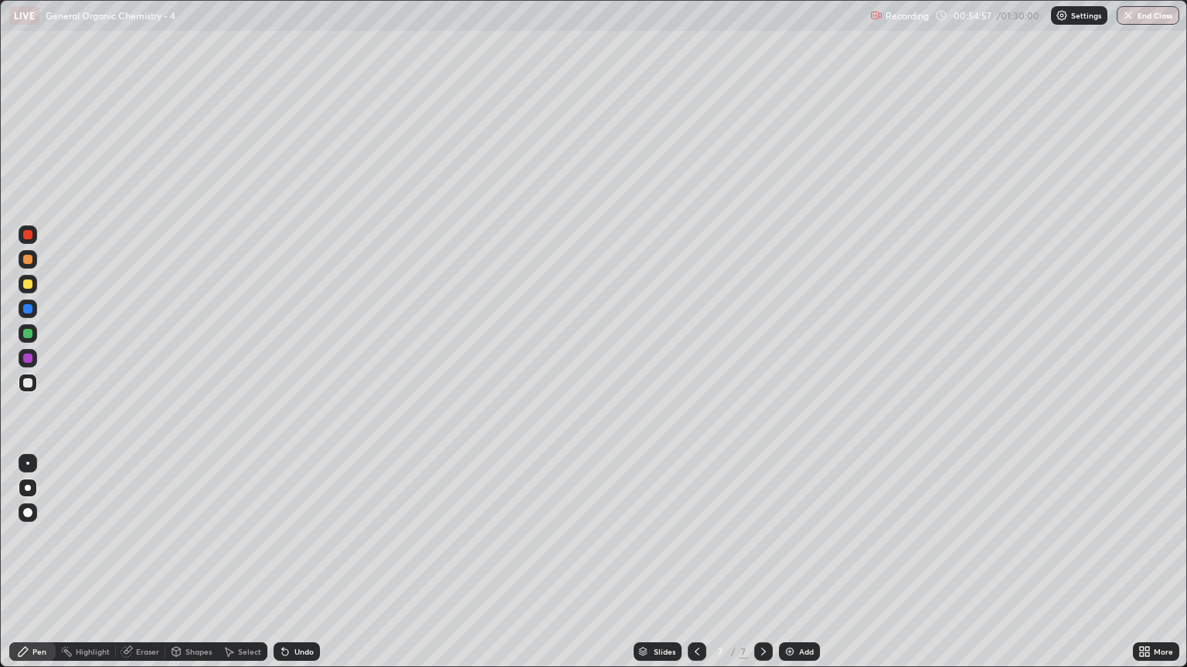
click at [26, 262] on div at bounding box center [27, 259] width 9 height 9
click at [22, 391] on div at bounding box center [28, 383] width 19 height 19
click at [28, 260] on div at bounding box center [27, 259] width 9 height 9
click at [22, 386] on div at bounding box center [28, 383] width 19 height 19
click at [34, 259] on div at bounding box center [28, 259] width 19 height 19
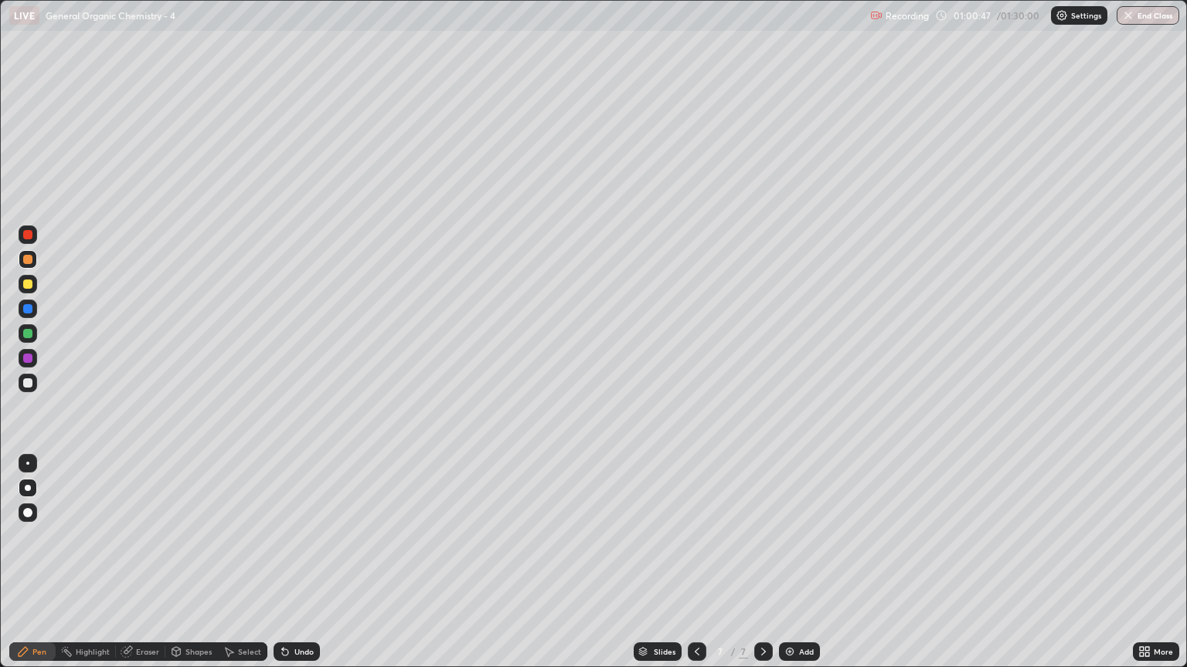
click at [810, 569] on div "Add" at bounding box center [806, 652] width 15 height 8
click at [693, 569] on icon at bounding box center [697, 652] width 12 height 12
click at [795, 569] on div "Add" at bounding box center [799, 652] width 41 height 19
click at [28, 383] on div at bounding box center [27, 383] width 9 height 9
click at [28, 267] on div at bounding box center [28, 259] width 19 height 19
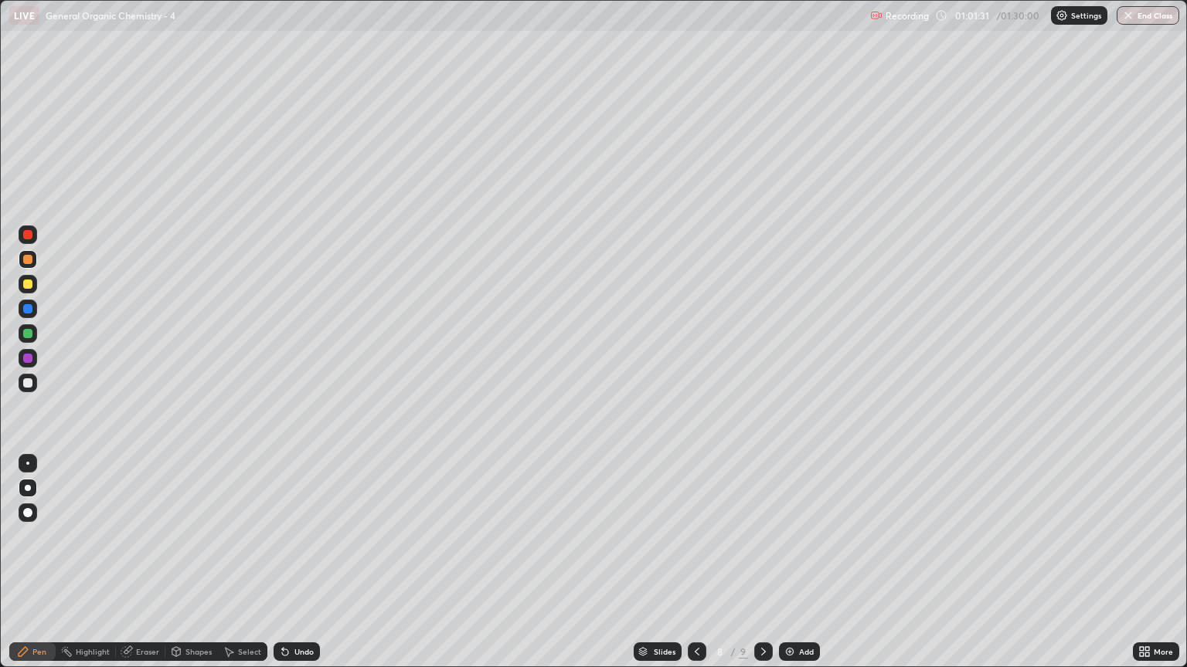
click at [687, 569] on div at bounding box center [696, 652] width 19 height 19
click at [769, 569] on div at bounding box center [763, 652] width 19 height 19
click at [29, 383] on div at bounding box center [27, 383] width 9 height 9
click at [145, 569] on div "Eraser" at bounding box center [147, 652] width 23 height 8
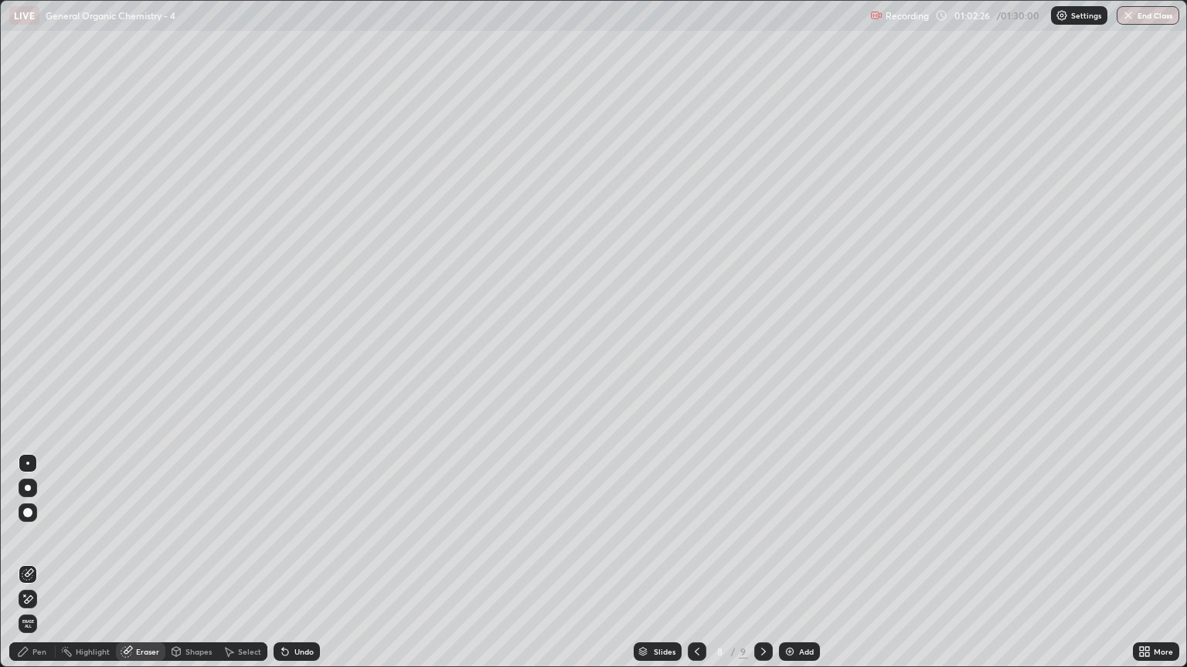
click at [36, 569] on div "Pen" at bounding box center [39, 652] width 14 height 8
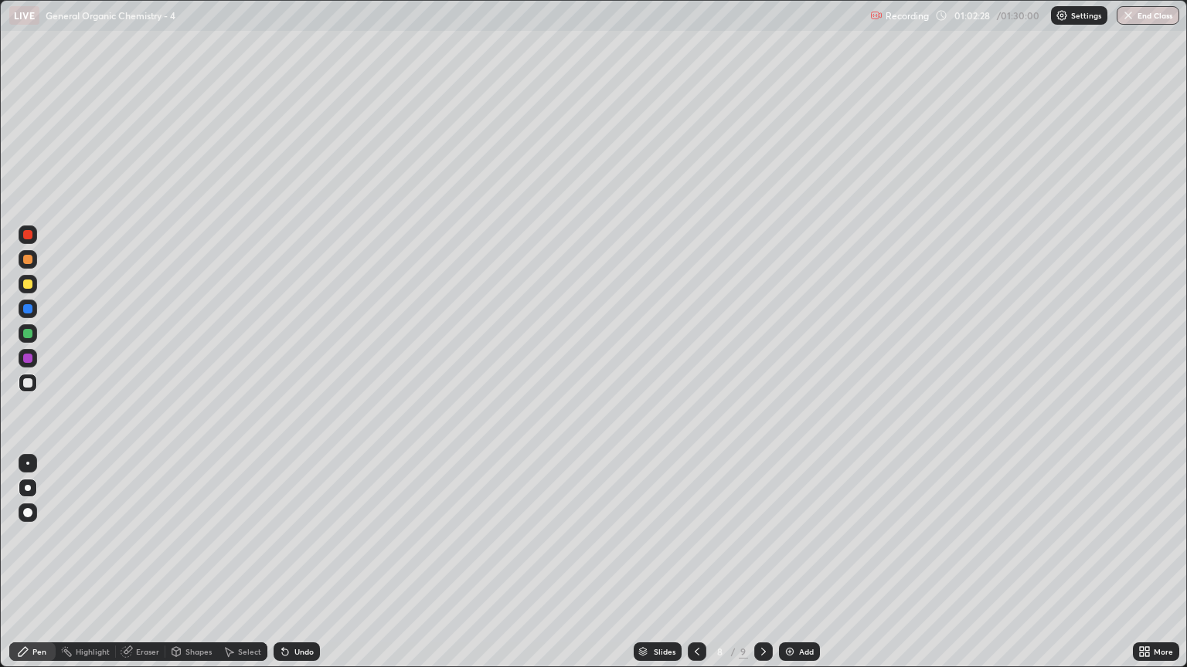
click at [25, 263] on div at bounding box center [27, 259] width 9 height 9
click at [29, 262] on div at bounding box center [27, 259] width 9 height 9
click at [31, 382] on div at bounding box center [27, 383] width 9 height 9
click at [28, 256] on div at bounding box center [27, 259] width 9 height 9
click at [28, 380] on div at bounding box center [27, 383] width 9 height 9
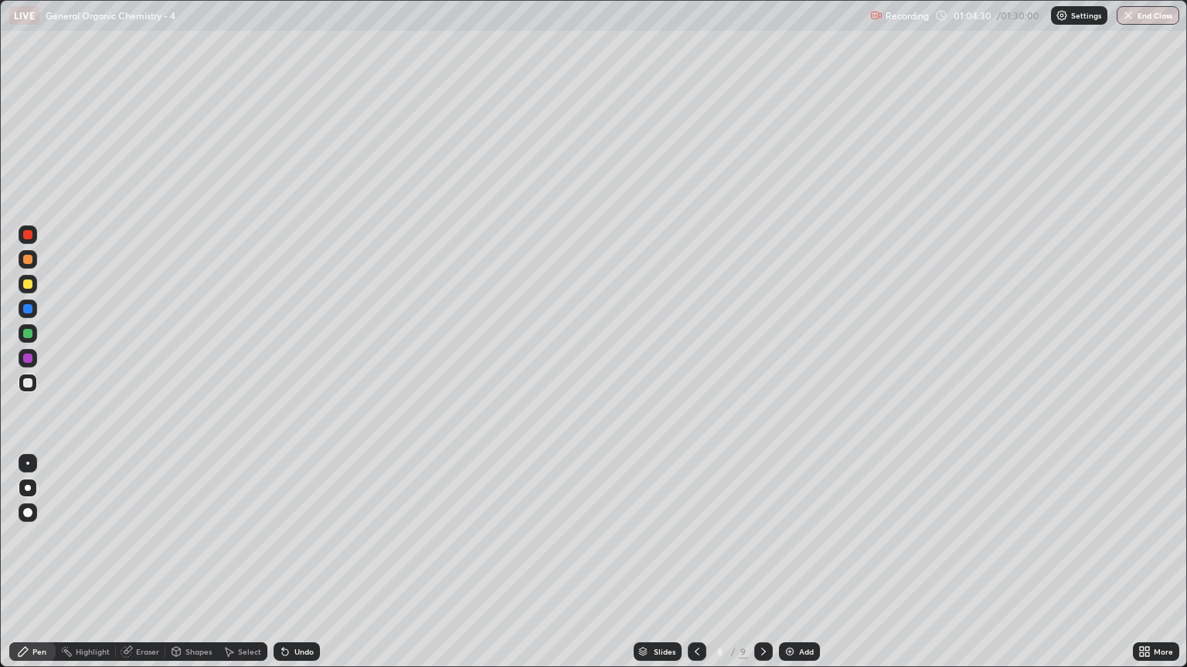
click at [34, 386] on div at bounding box center [28, 383] width 19 height 19
click at [143, 569] on div "Eraser" at bounding box center [147, 652] width 23 height 8
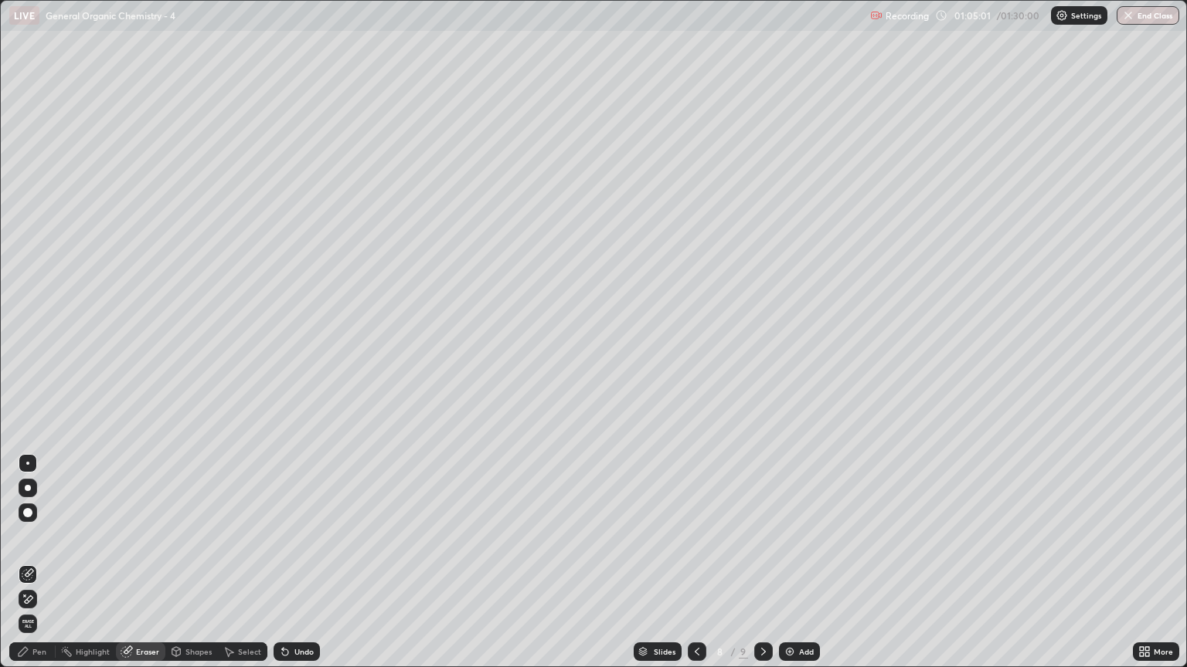
click at [42, 569] on div "Pen" at bounding box center [32, 652] width 46 height 19
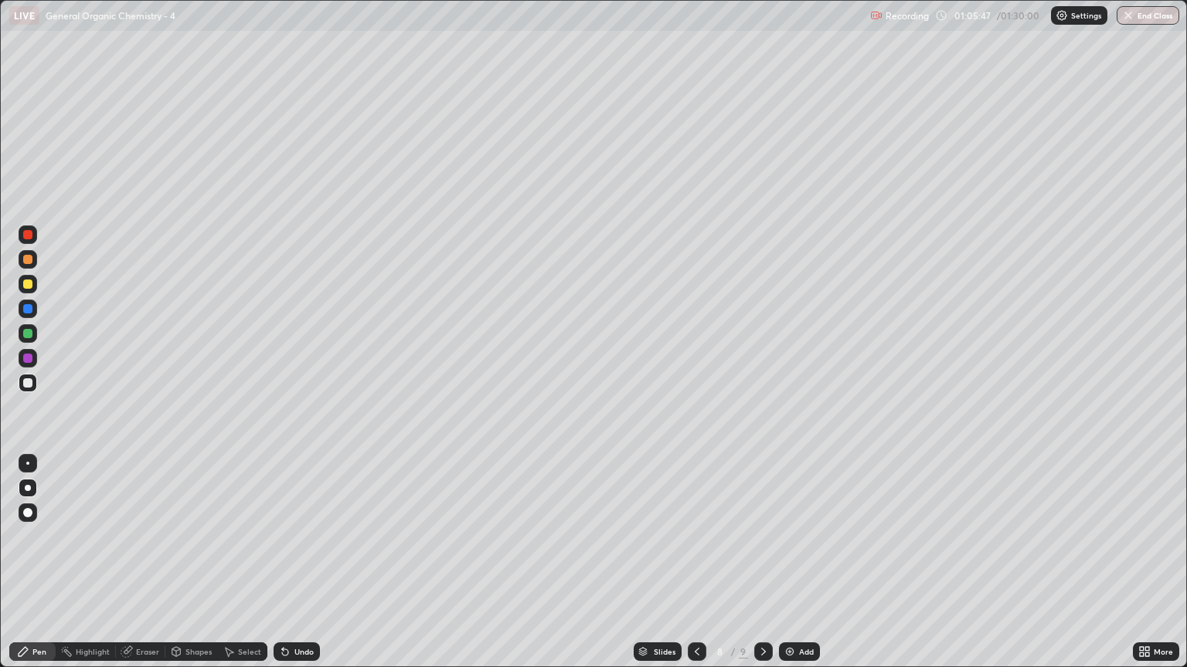
click at [23, 256] on div at bounding box center [27, 259] width 9 height 9
click at [794, 569] on div "Add" at bounding box center [799, 652] width 41 height 19
click at [34, 382] on div at bounding box center [28, 383] width 19 height 19
click at [33, 260] on div at bounding box center [28, 259] width 19 height 19
click at [29, 263] on div at bounding box center [27, 259] width 9 height 9
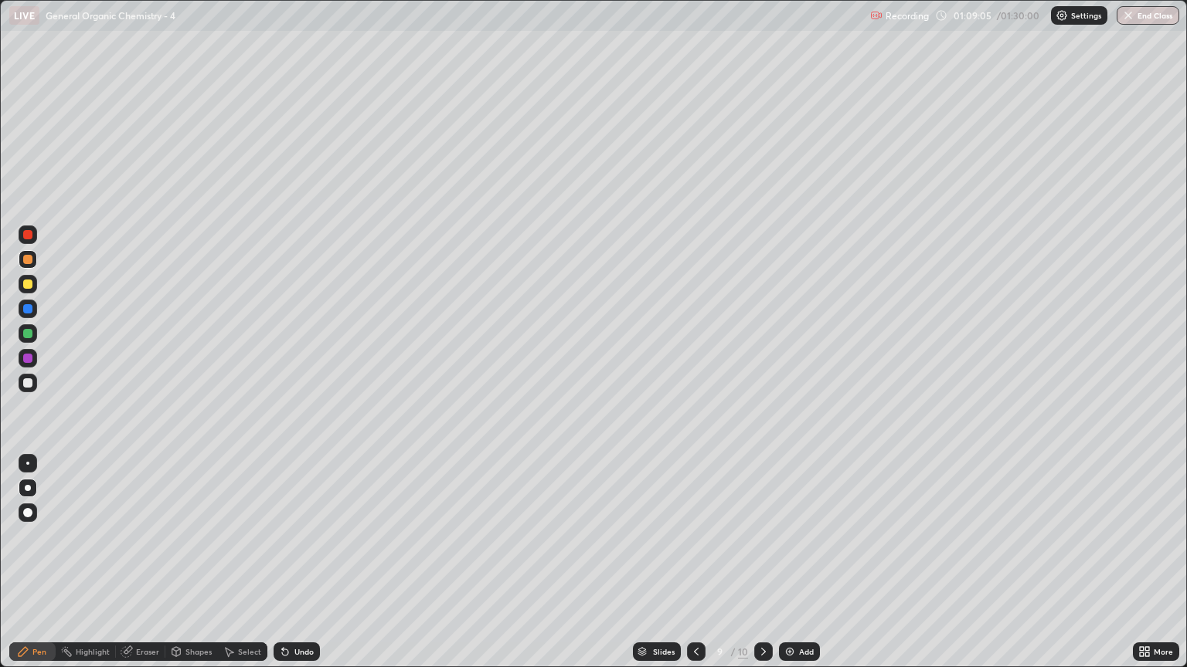
click at [31, 386] on div at bounding box center [27, 383] width 9 height 9
click at [34, 262] on div at bounding box center [28, 259] width 19 height 19
click at [28, 260] on div at bounding box center [27, 259] width 9 height 9
click at [816, 569] on div "Add" at bounding box center [799, 652] width 41 height 19
click at [28, 379] on div at bounding box center [27, 383] width 9 height 9
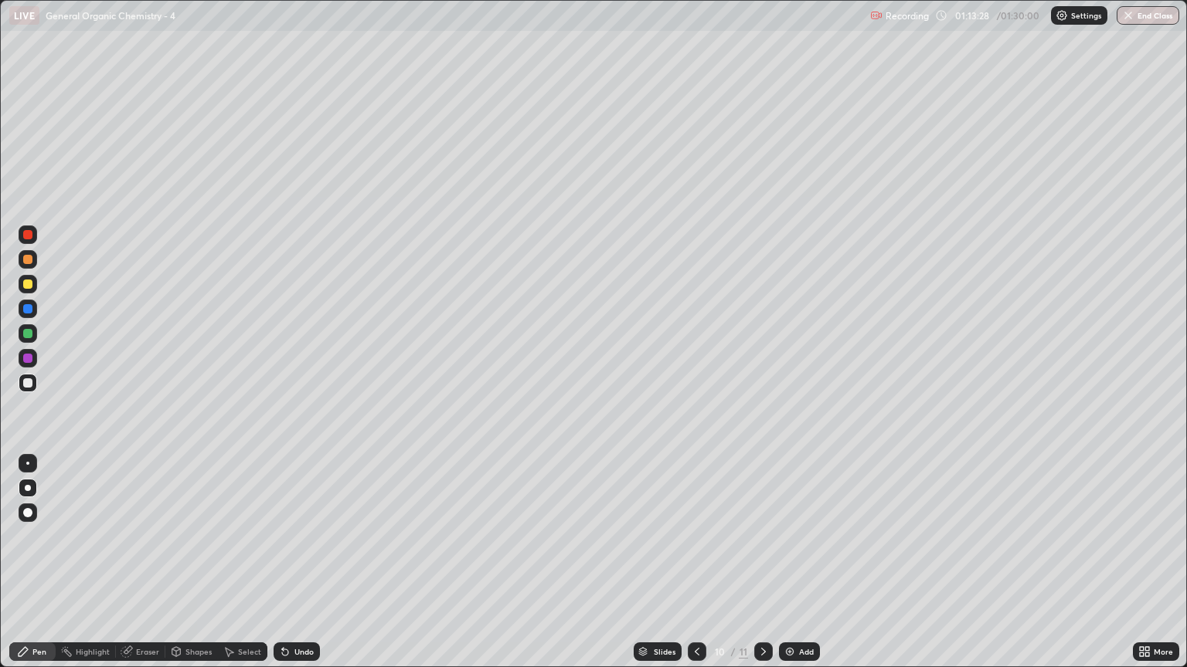
click at [28, 263] on div at bounding box center [27, 259] width 9 height 9
click at [23, 261] on div at bounding box center [27, 259] width 9 height 9
click at [799, 569] on div "Add" at bounding box center [806, 652] width 15 height 8
click at [803, 569] on div "Add" at bounding box center [806, 652] width 15 height 8
click at [694, 569] on div at bounding box center [696, 652] width 19 height 19
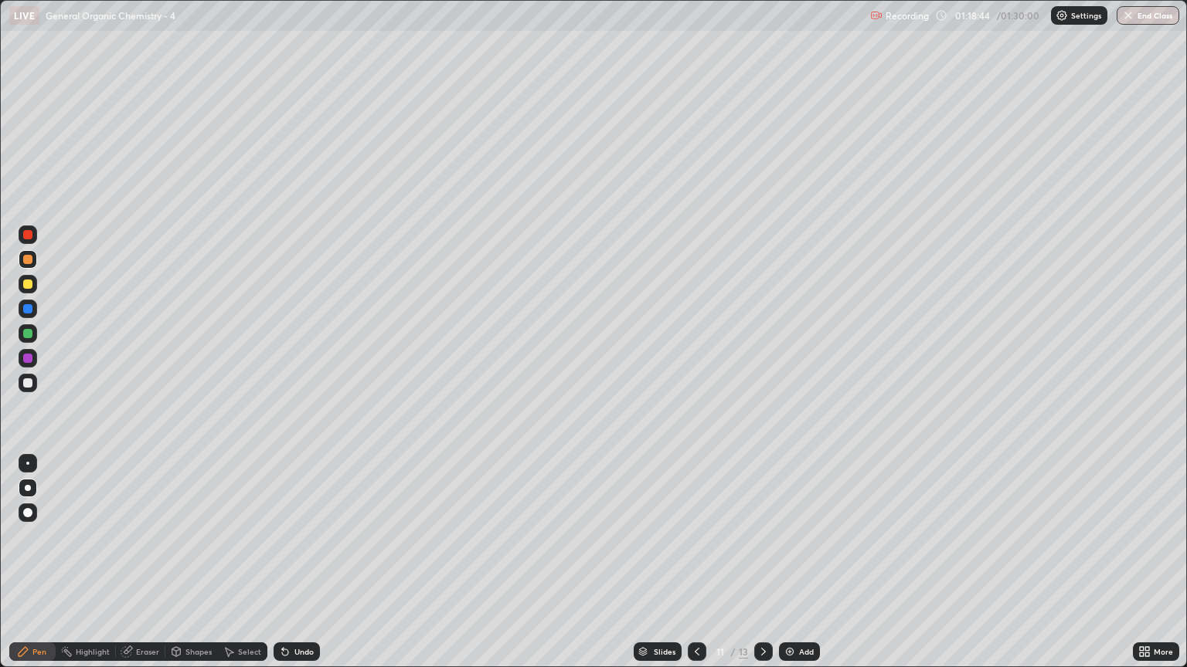
click at [688, 569] on div at bounding box center [696, 652] width 19 height 19
click at [813, 569] on div "Add" at bounding box center [799, 652] width 41 height 19
click at [35, 381] on div at bounding box center [28, 383] width 19 height 19
click at [31, 257] on div at bounding box center [27, 259] width 9 height 9
click at [32, 381] on div at bounding box center [28, 383] width 19 height 19
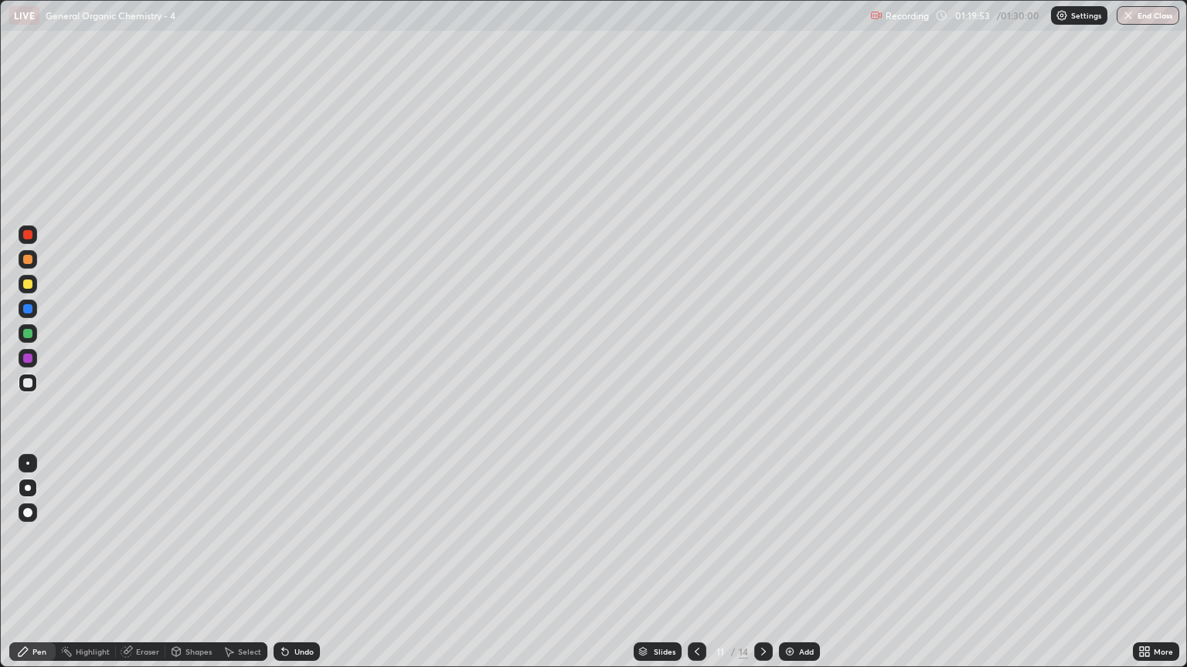
click at [28, 262] on div at bounding box center [27, 259] width 9 height 9
click at [29, 385] on div at bounding box center [27, 383] width 9 height 9
click at [151, 569] on div "Eraser" at bounding box center [147, 652] width 23 height 8
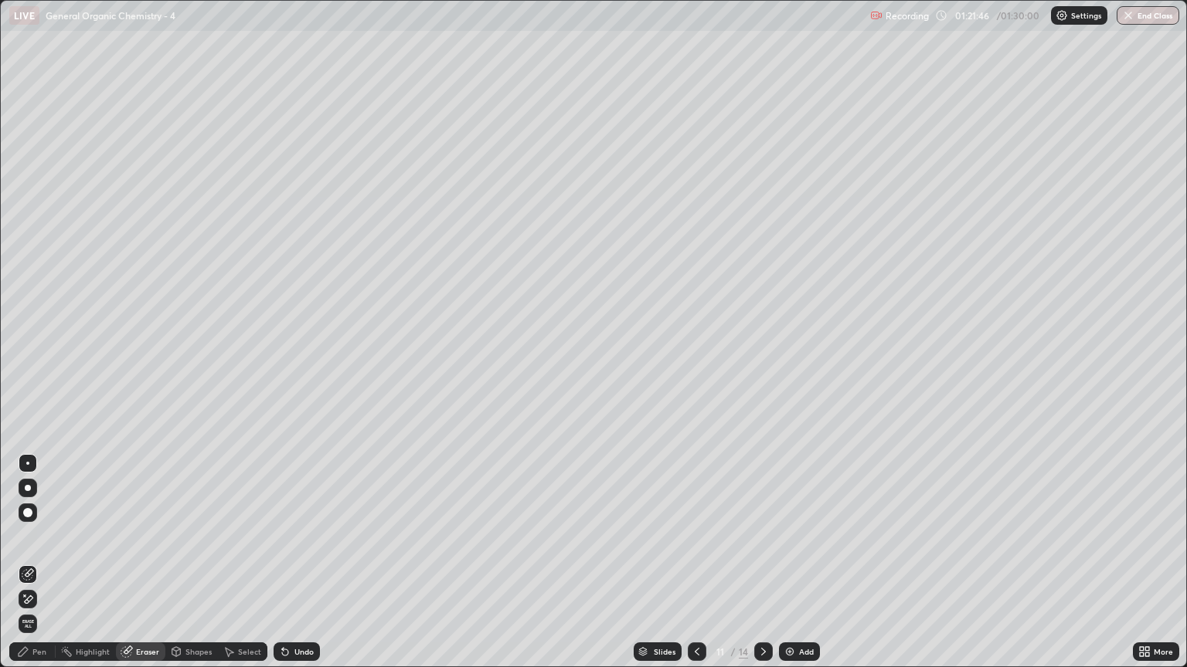
click at [46, 569] on div "Pen" at bounding box center [32, 652] width 46 height 19
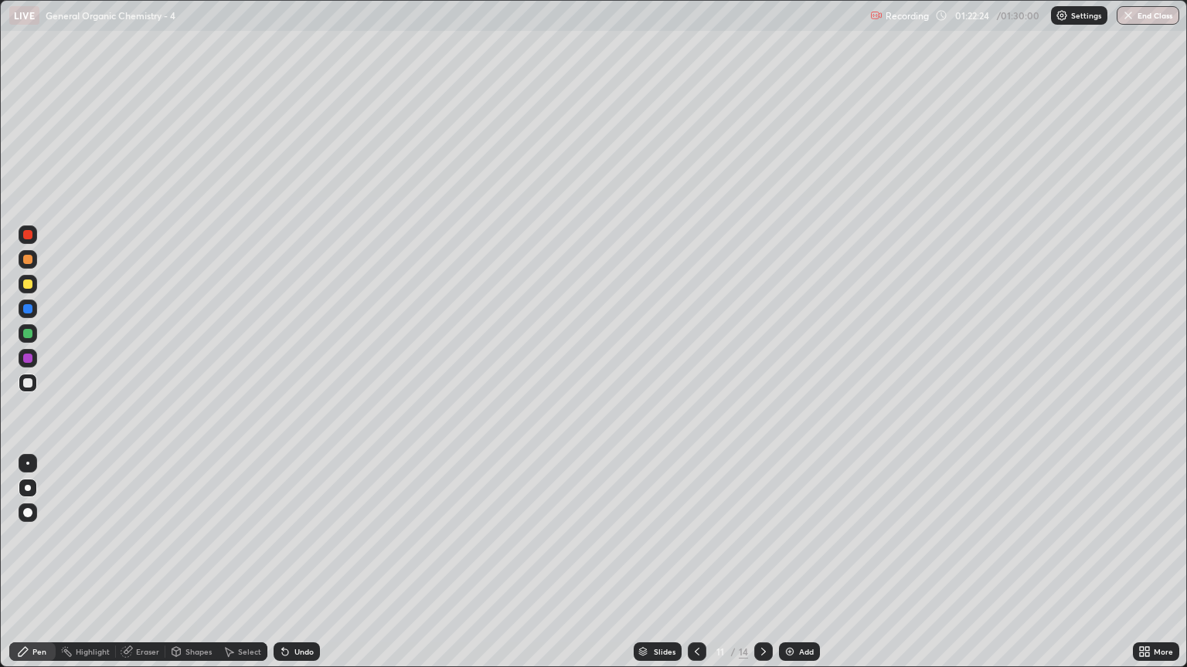
click at [794, 569] on div "Add" at bounding box center [799, 652] width 41 height 19
click at [29, 383] on div at bounding box center [27, 383] width 9 height 9
click at [29, 263] on div at bounding box center [27, 259] width 9 height 9
click at [26, 260] on div at bounding box center [27, 259] width 9 height 9
click at [27, 384] on div at bounding box center [27, 383] width 9 height 9
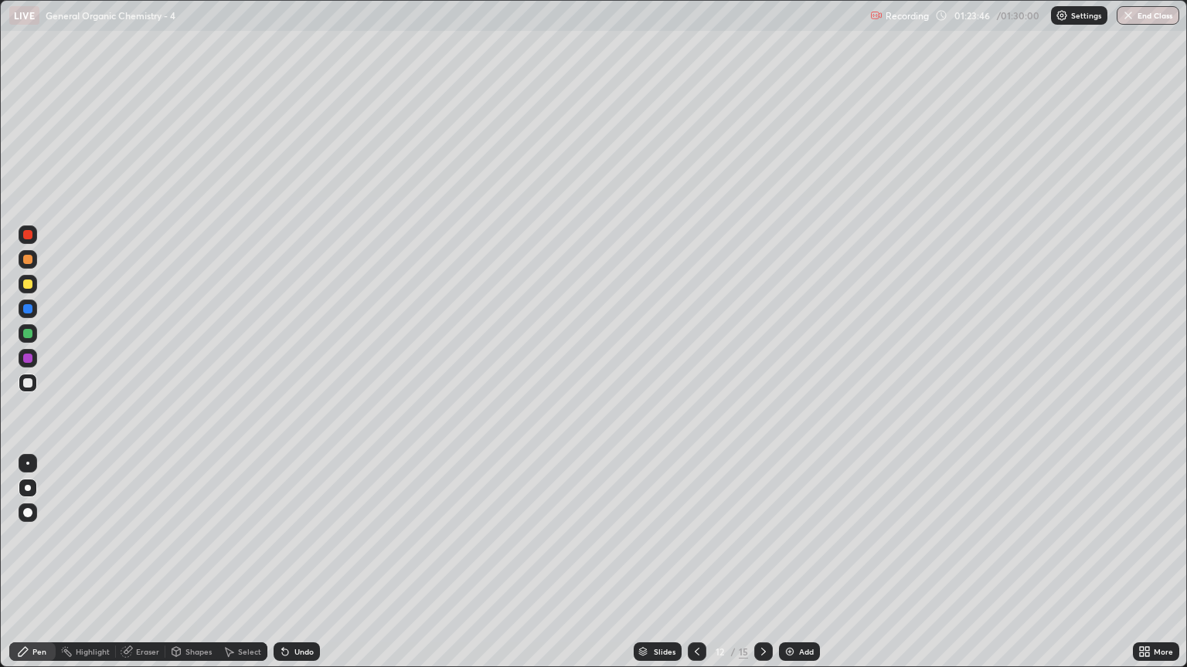
click at [28, 260] on div at bounding box center [27, 259] width 9 height 9
click at [29, 257] on div at bounding box center [27, 259] width 9 height 9
click at [26, 383] on div at bounding box center [27, 383] width 9 height 9
click at [31, 263] on div at bounding box center [27, 259] width 9 height 9
click at [29, 385] on div at bounding box center [27, 383] width 9 height 9
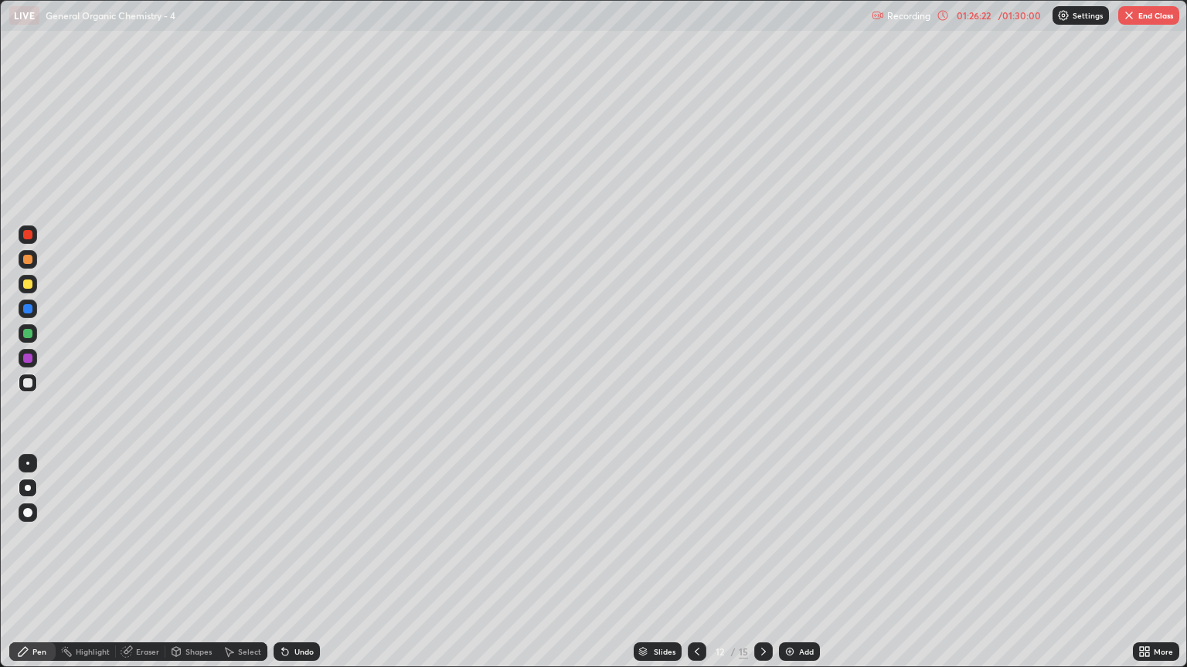
click at [29, 261] on div at bounding box center [27, 259] width 9 height 9
click at [25, 389] on div at bounding box center [28, 383] width 19 height 19
click at [31, 260] on div at bounding box center [27, 259] width 9 height 9
click at [26, 385] on div at bounding box center [27, 383] width 9 height 9
click at [28, 263] on div at bounding box center [27, 259] width 9 height 9
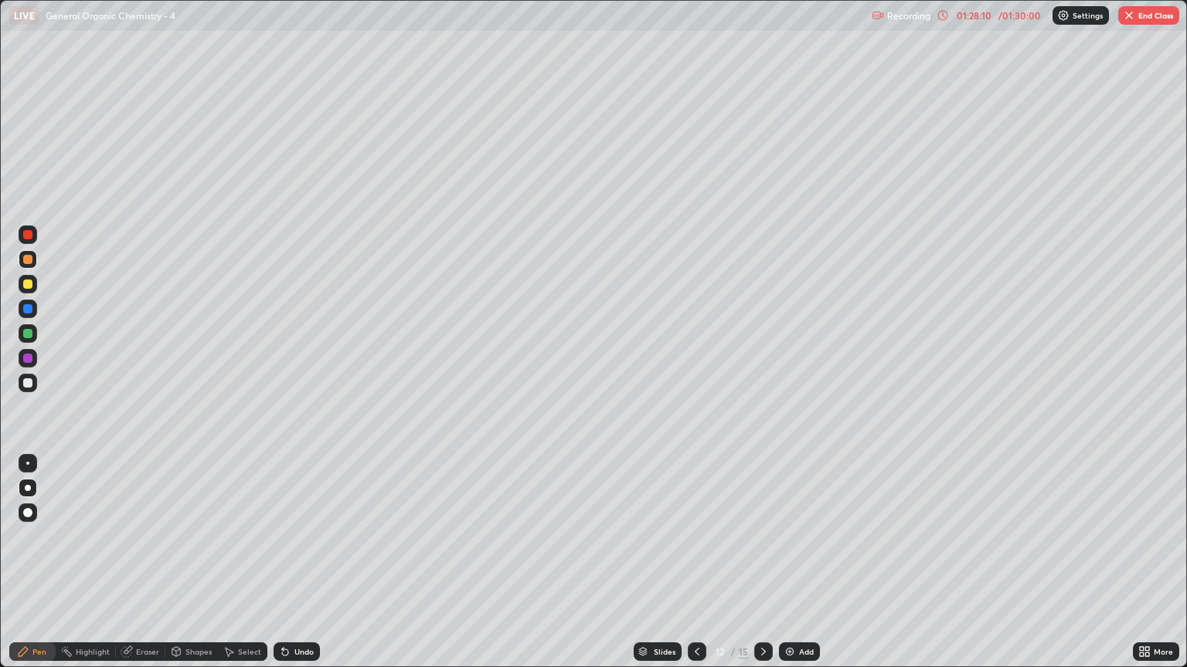
click at [144, 569] on div "Eraser" at bounding box center [147, 652] width 23 height 8
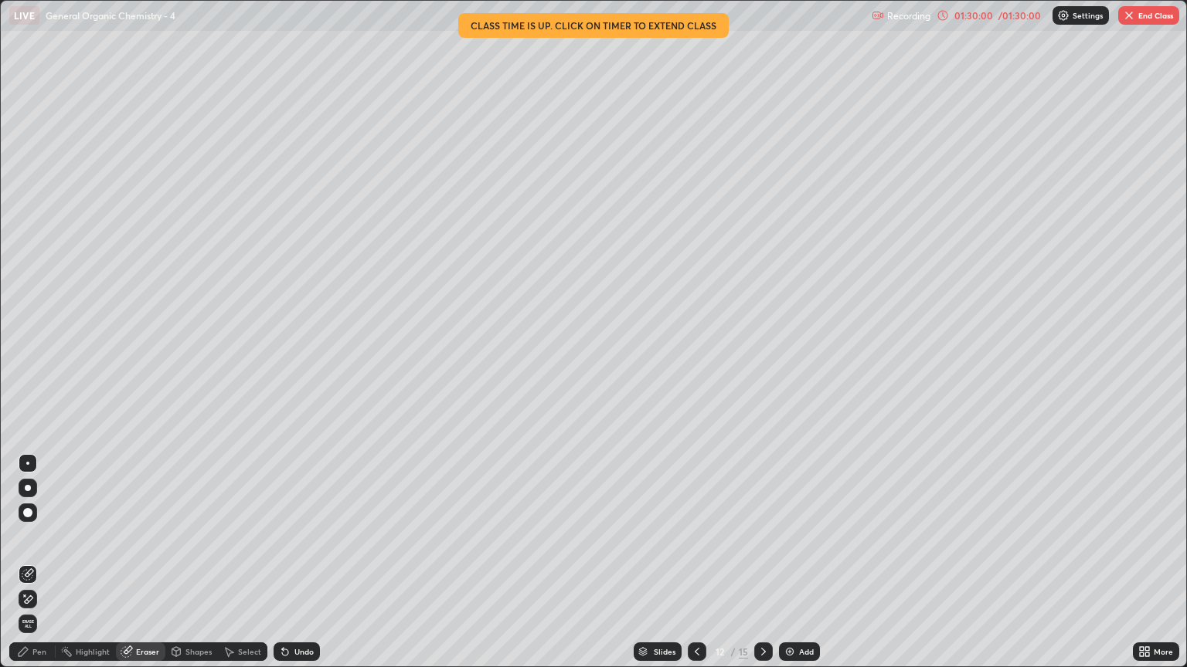
click at [1145, 12] on button "End Class" at bounding box center [1148, 15] width 61 height 19
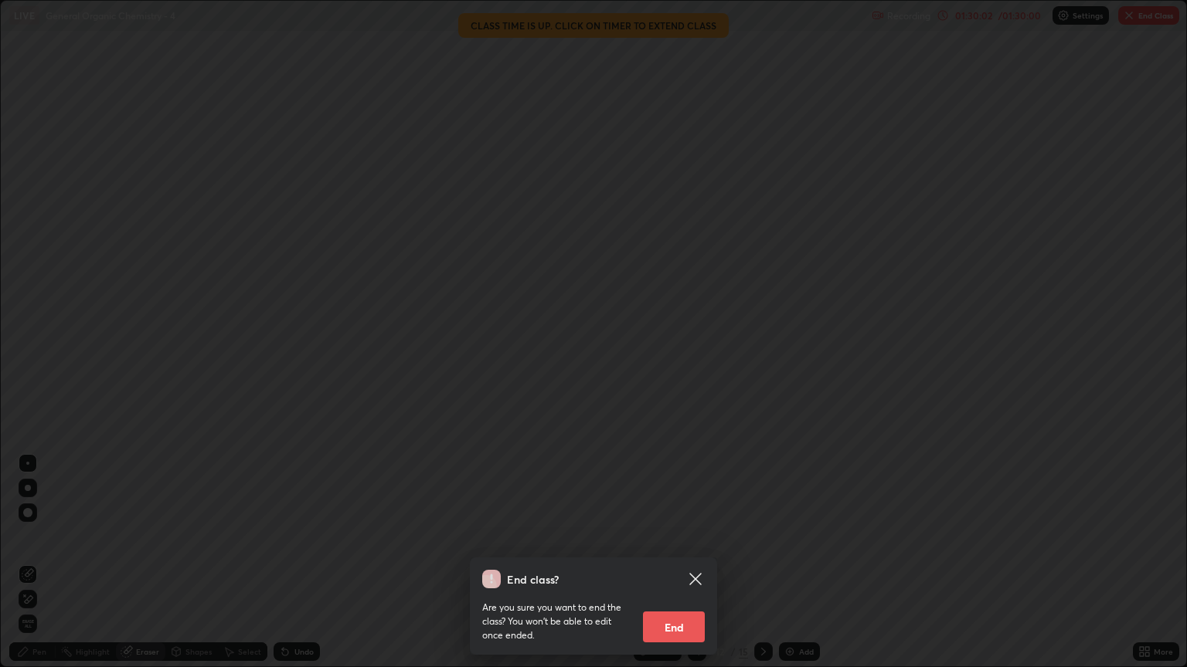
click at [673, 569] on button "End" at bounding box center [674, 627] width 62 height 31
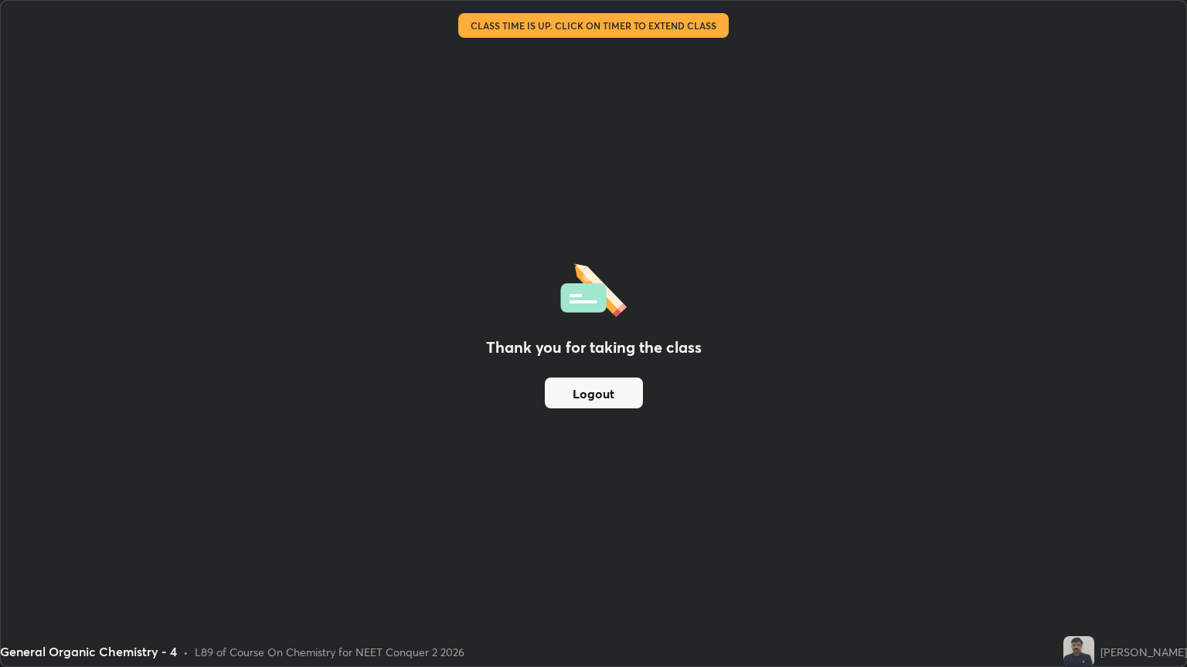
click at [573, 383] on button "Logout" at bounding box center [594, 393] width 98 height 31
